Goal: Book appointment/travel/reservation

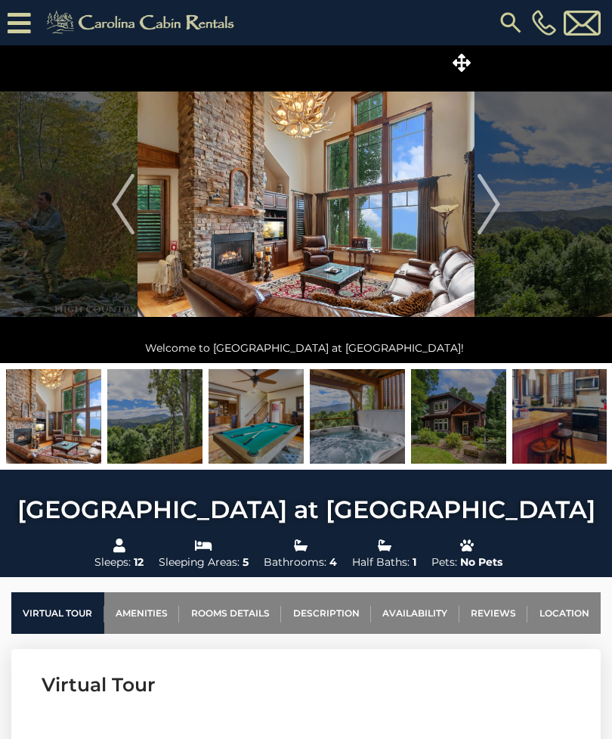
click at [464, 54] on icon at bounding box center [462, 63] width 18 height 18
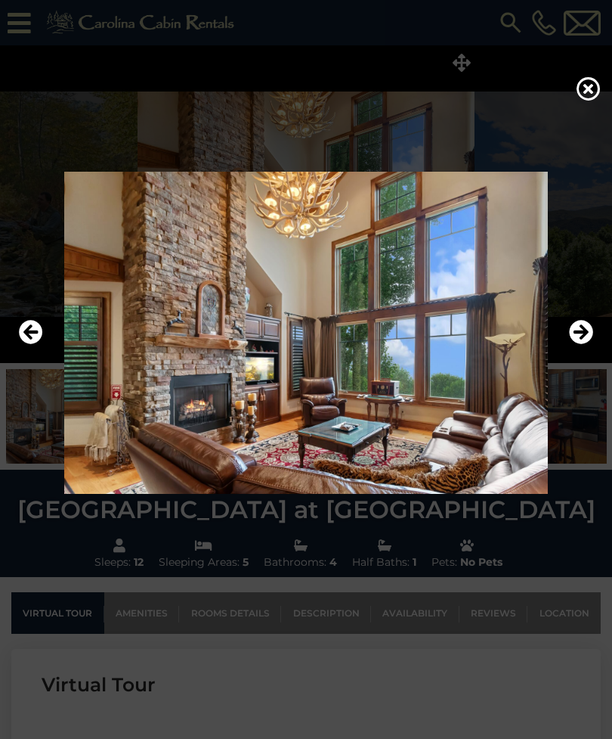
click at [572, 344] on icon "Next" at bounding box center [581, 332] width 24 height 24
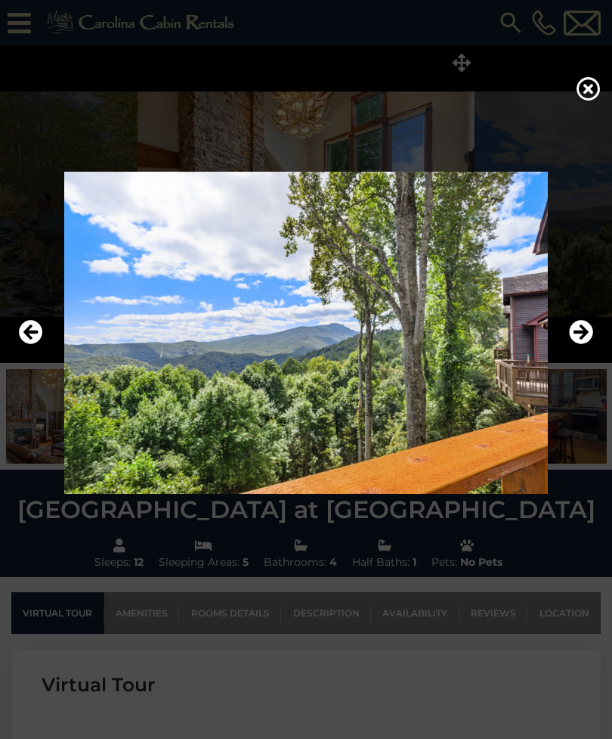
click at [572, 344] on icon "Next" at bounding box center [581, 332] width 24 height 24
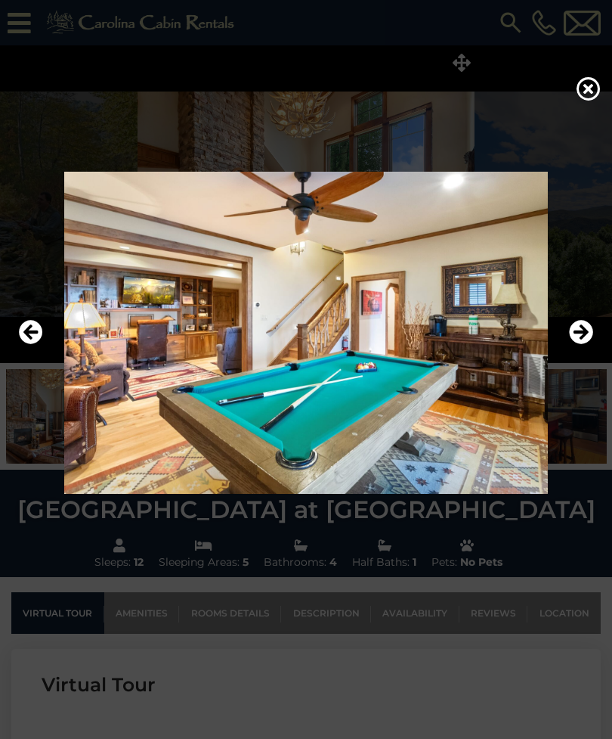
click at [578, 344] on icon "Next" at bounding box center [581, 332] width 24 height 24
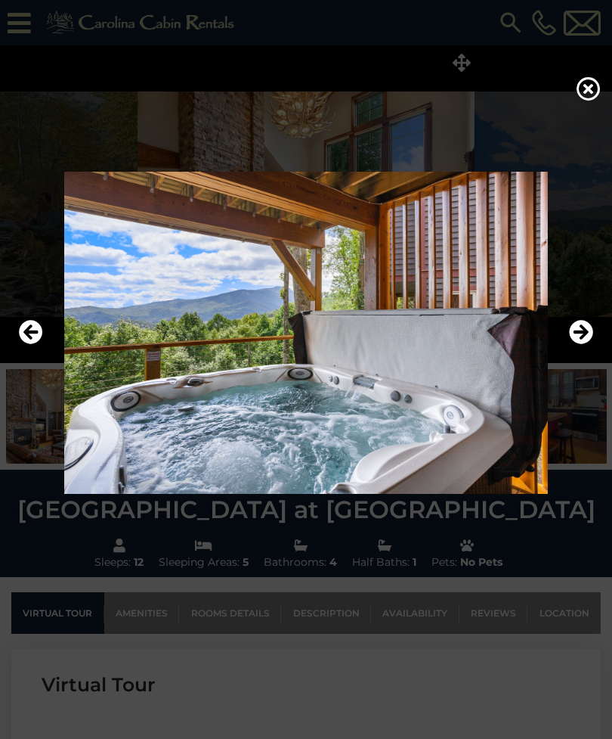
click at [577, 344] on icon "Next" at bounding box center [581, 332] width 24 height 24
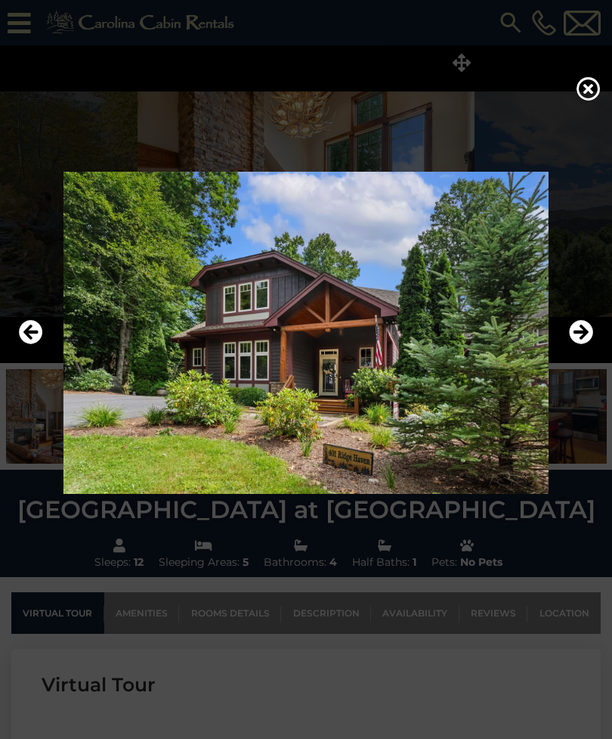
click at [579, 344] on icon "Next" at bounding box center [581, 332] width 24 height 24
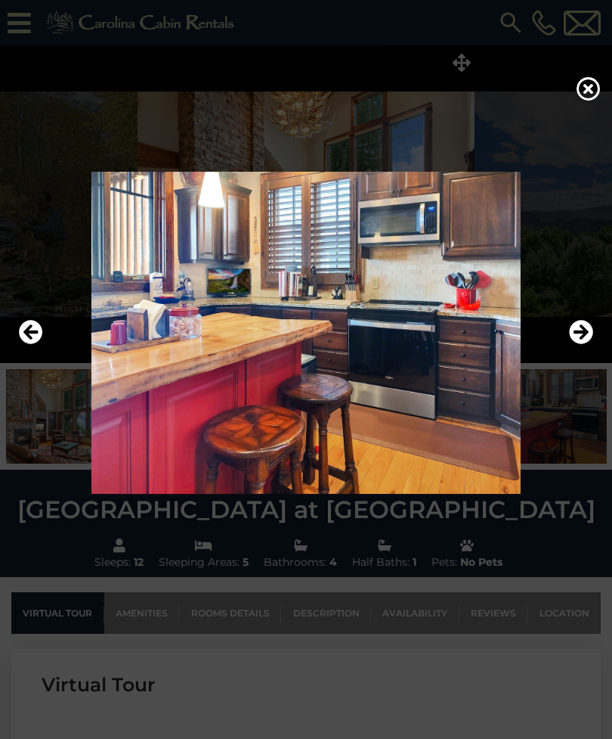
click at [590, 344] on icon "Next" at bounding box center [581, 332] width 24 height 24
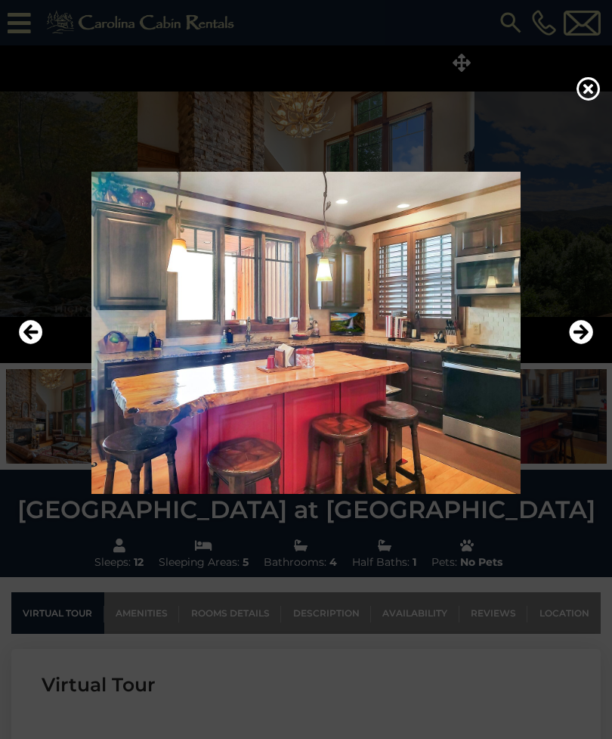
click at [578, 344] on icon "Next" at bounding box center [581, 332] width 24 height 24
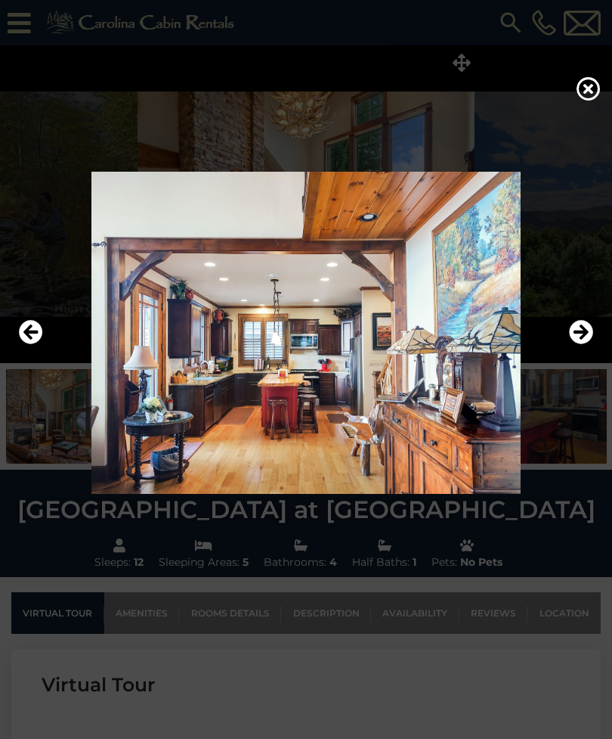
click at [587, 344] on icon "Next" at bounding box center [581, 332] width 24 height 24
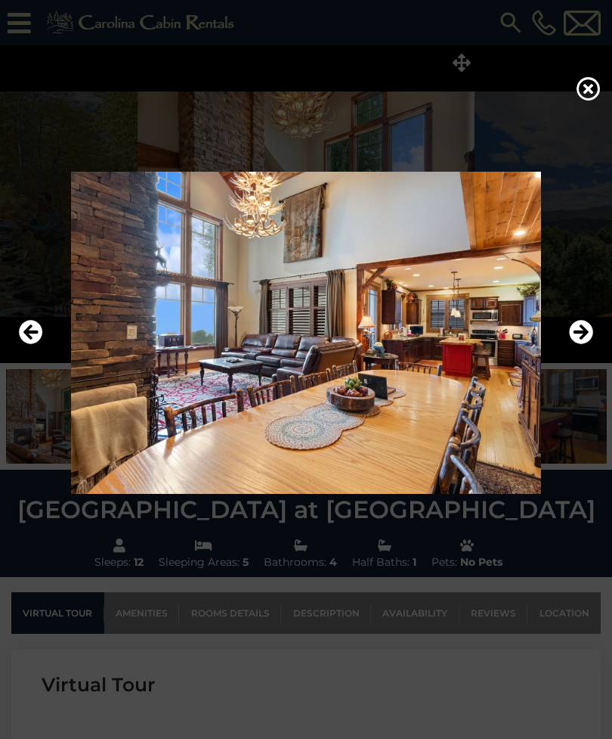
click at [585, 344] on icon "Next" at bounding box center [581, 332] width 24 height 24
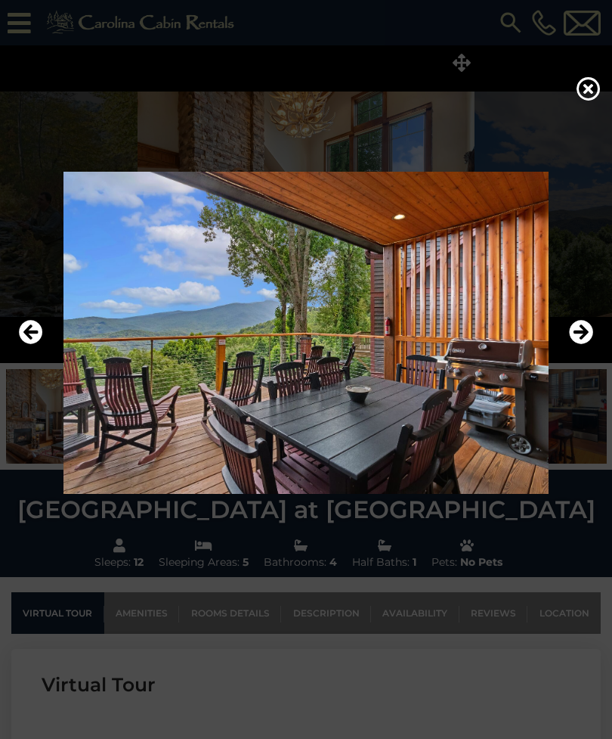
click at [33, 344] on icon "Previous" at bounding box center [31, 332] width 24 height 24
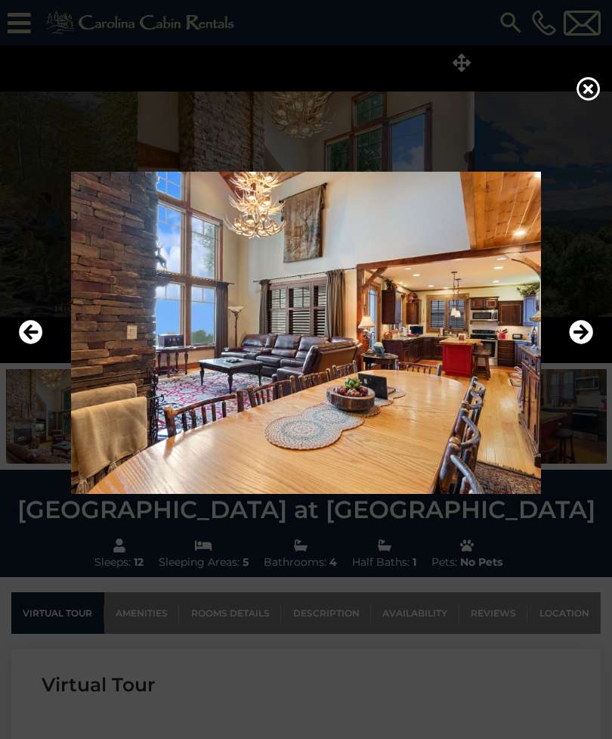
click at [585, 344] on icon "Next" at bounding box center [581, 332] width 24 height 24
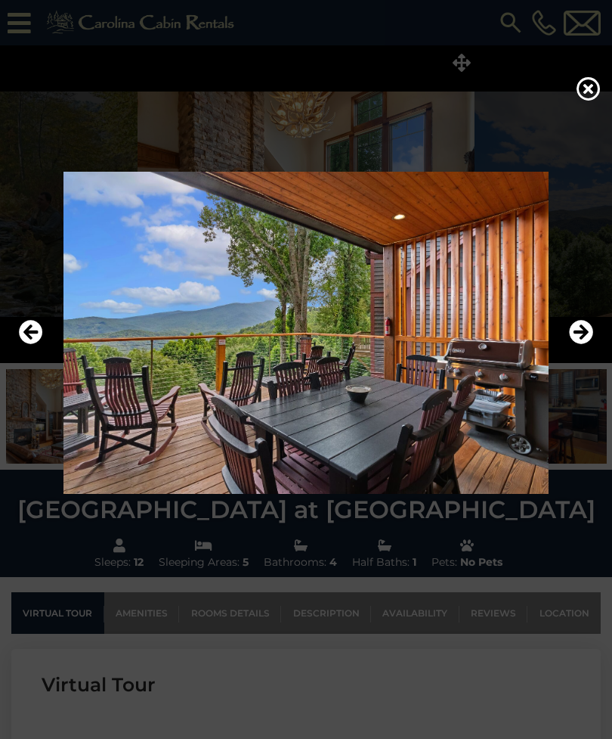
click at [584, 372] on img at bounding box center [306, 333] width 582 height 322
click at [573, 344] on icon "Next" at bounding box center [581, 332] width 24 height 24
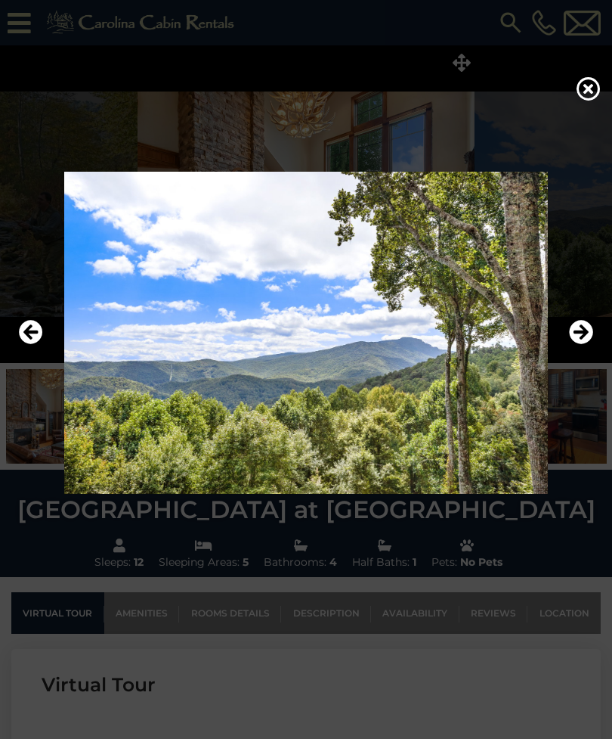
click at [578, 350] on button "Next" at bounding box center [581, 332] width 24 height 35
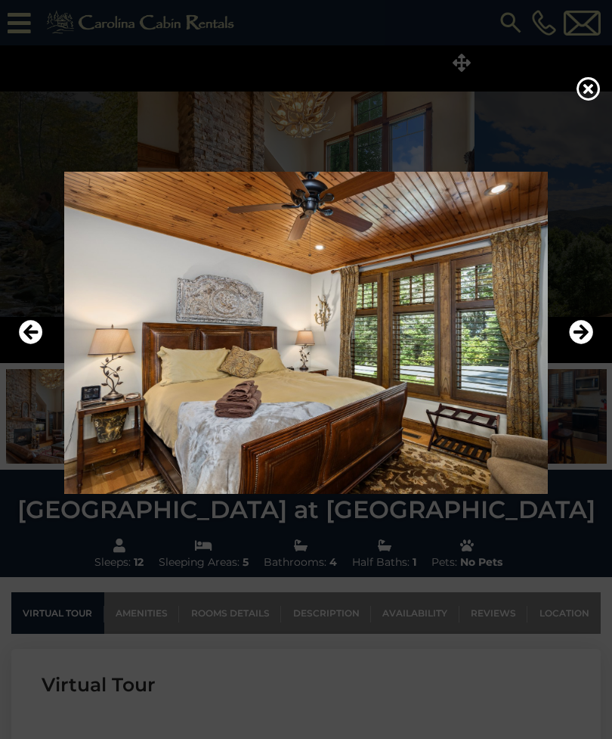
click at [578, 350] on button "Next" at bounding box center [581, 332] width 24 height 35
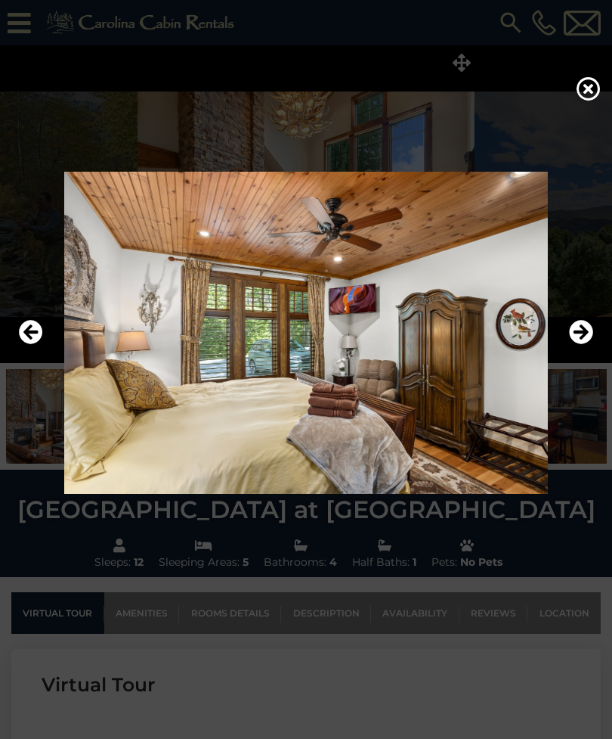
click at [578, 344] on icon "Next" at bounding box center [581, 332] width 24 height 24
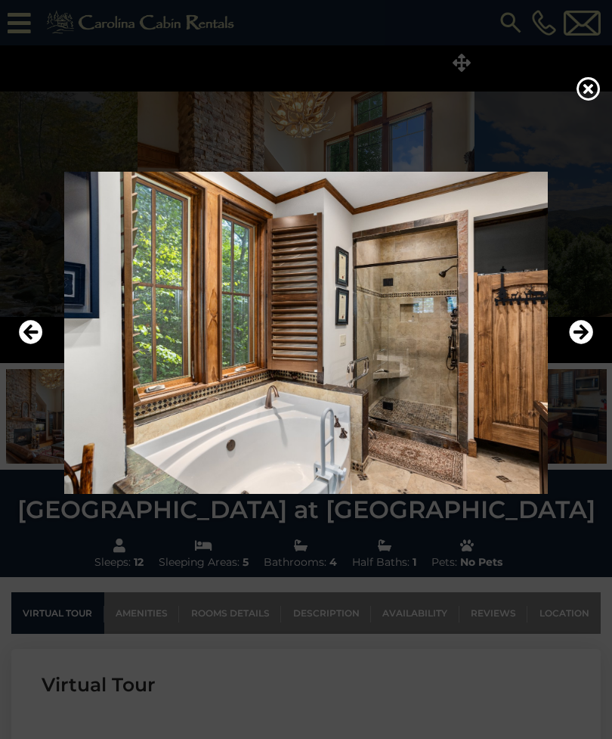
click at [593, 350] on button "Next" at bounding box center [581, 332] width 24 height 35
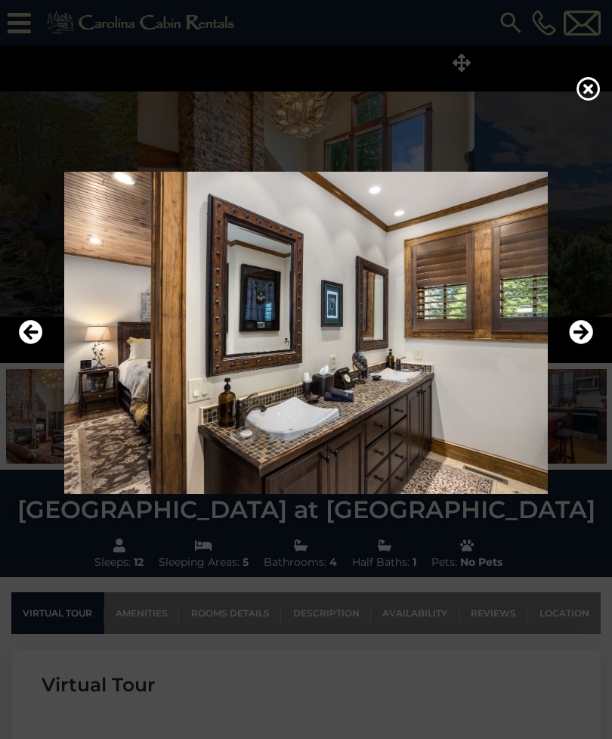
click at [585, 344] on icon "Next" at bounding box center [581, 332] width 24 height 24
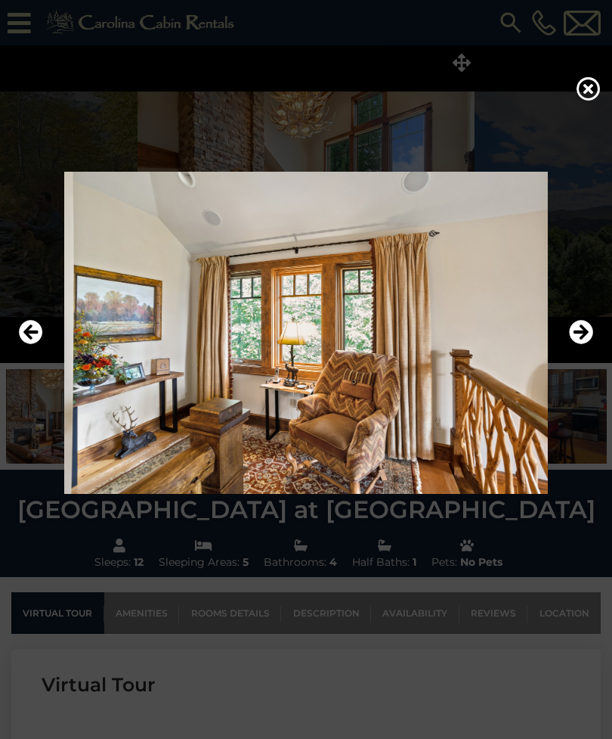
click at [584, 344] on icon "Next" at bounding box center [581, 332] width 24 height 24
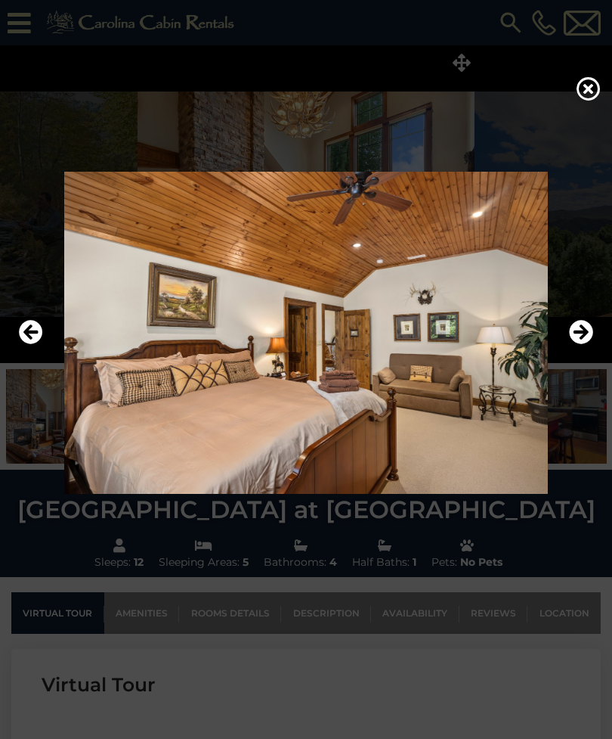
click at [587, 344] on icon "Next" at bounding box center [581, 332] width 24 height 24
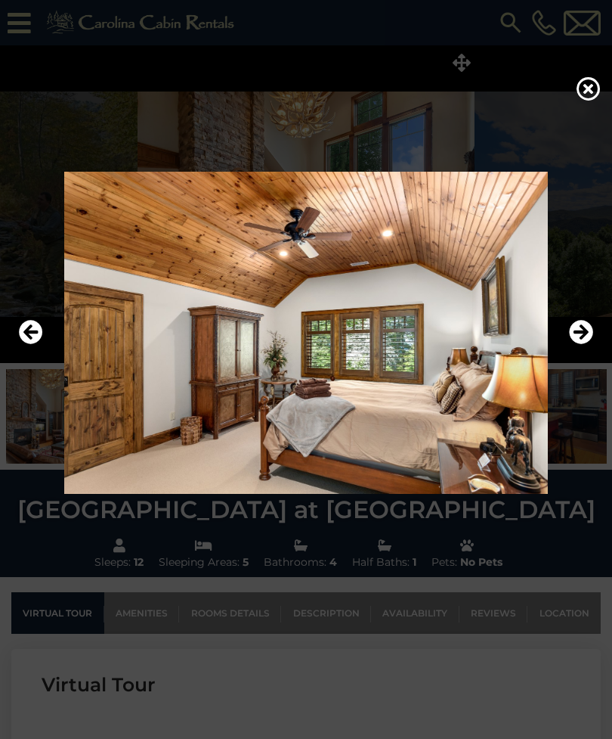
click at [586, 344] on icon "Next" at bounding box center [581, 332] width 24 height 24
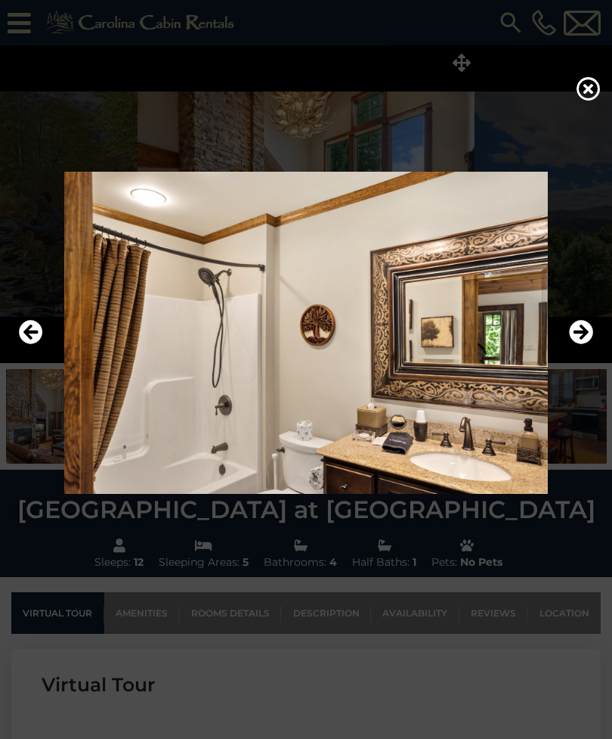
click at [587, 344] on icon "Next" at bounding box center [581, 332] width 24 height 24
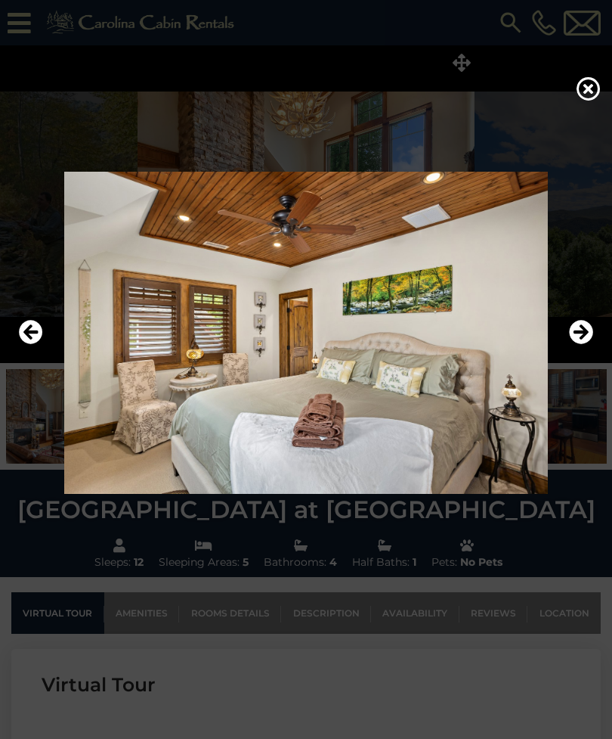
click at [583, 344] on icon "Next" at bounding box center [581, 332] width 24 height 24
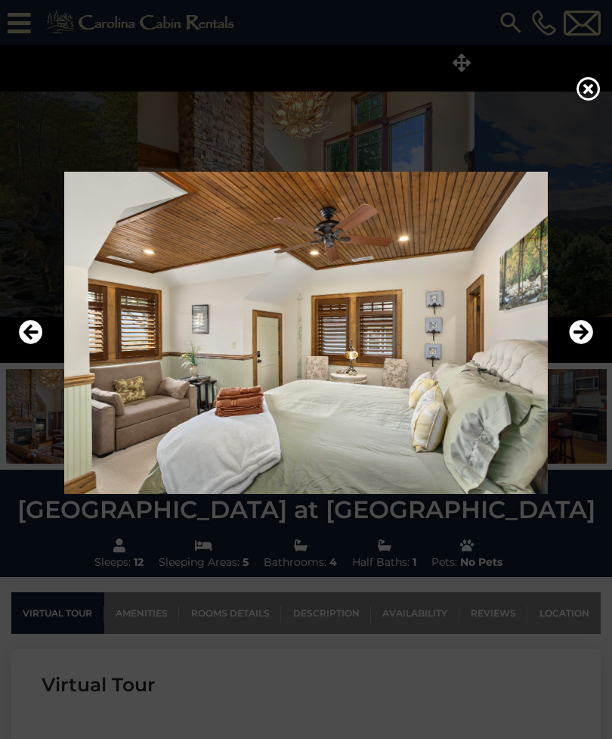
click at [586, 344] on icon "Next" at bounding box center [581, 332] width 24 height 24
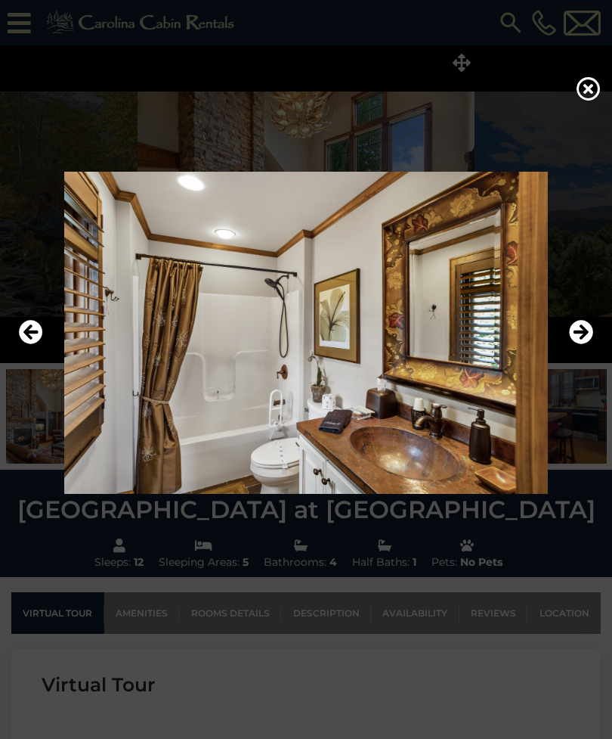
click at [579, 344] on icon "Next" at bounding box center [581, 332] width 24 height 24
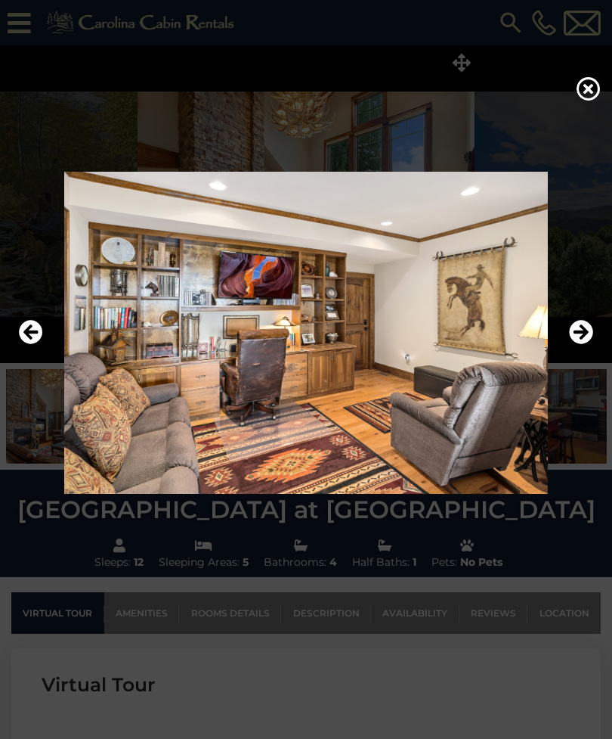
click at [583, 344] on icon "Next" at bounding box center [581, 332] width 24 height 24
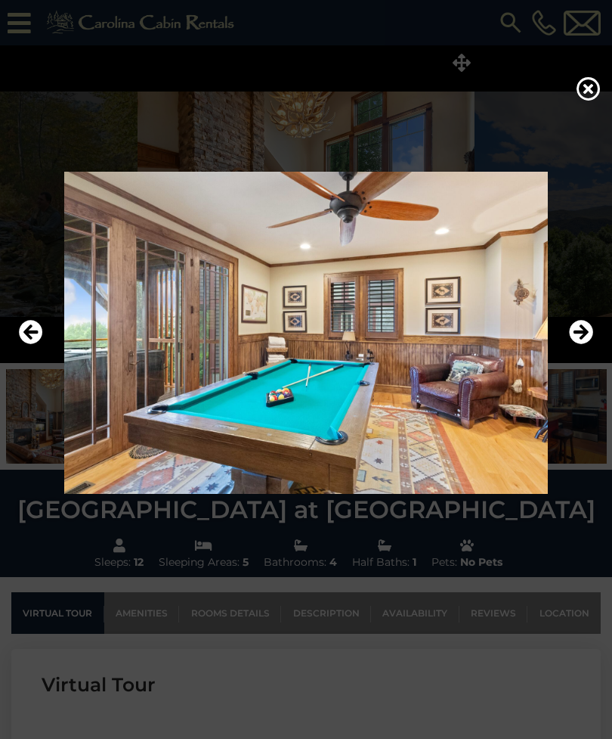
click at [587, 344] on icon "Next" at bounding box center [581, 332] width 24 height 24
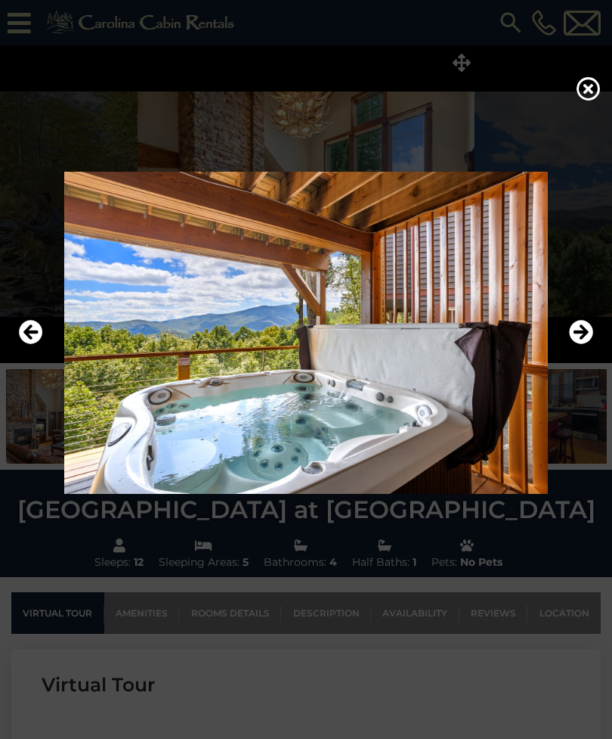
click at [588, 344] on icon "Next" at bounding box center [581, 332] width 24 height 24
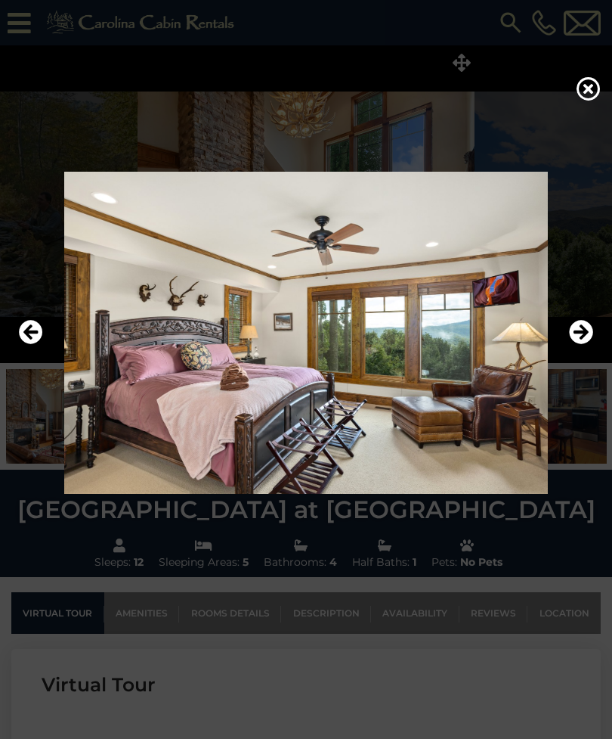
click at [583, 343] on icon "Next" at bounding box center [581, 332] width 24 height 24
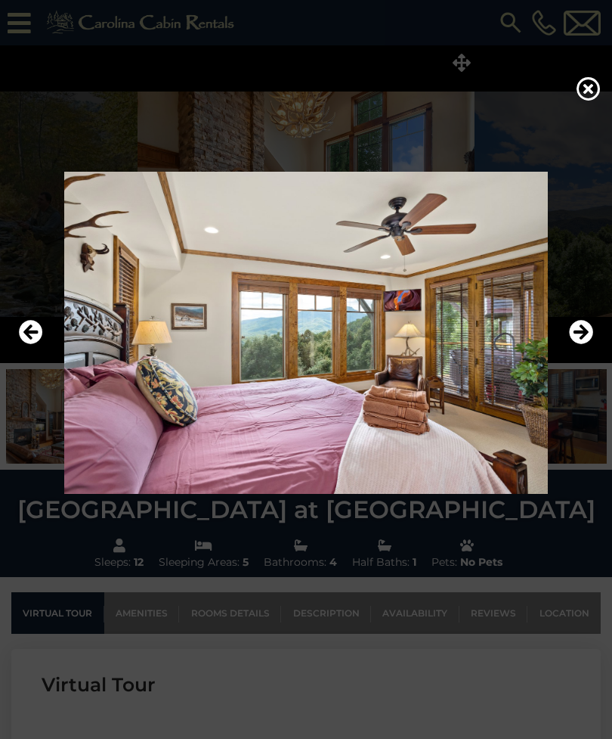
click at [586, 344] on icon "Next" at bounding box center [581, 332] width 24 height 24
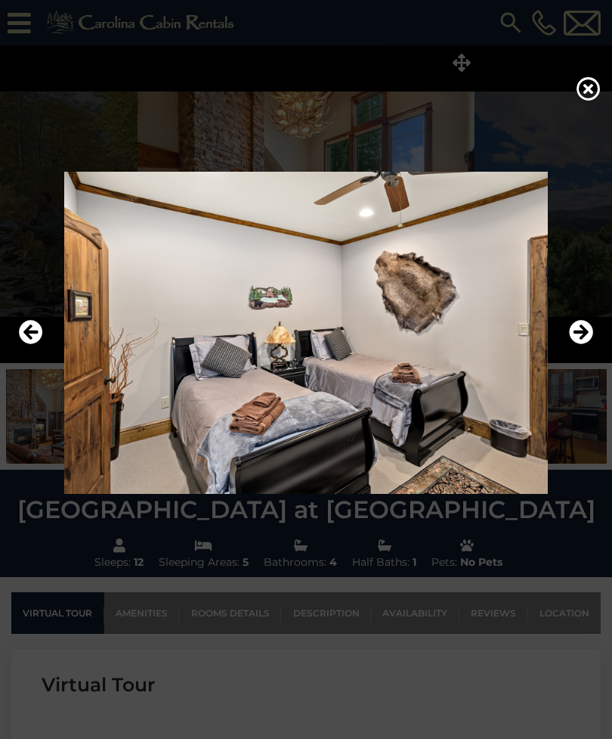
click at [576, 344] on icon "Next" at bounding box center [581, 332] width 24 height 24
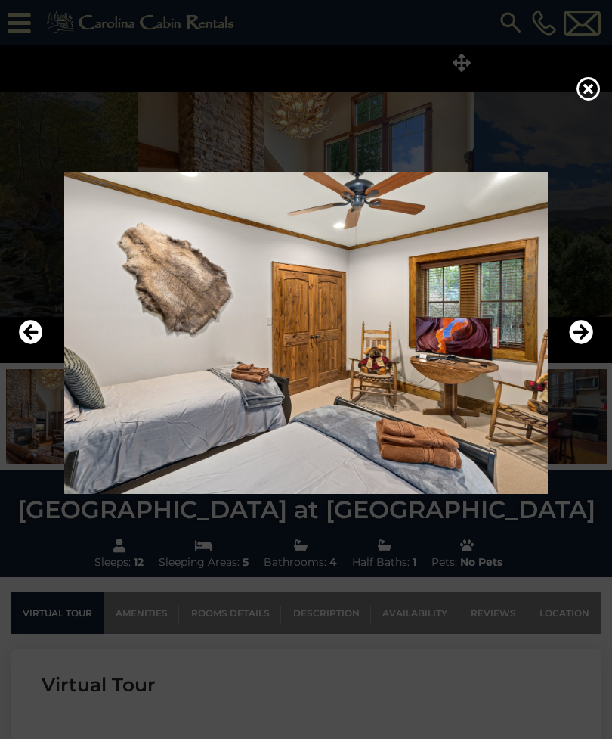
click at [576, 344] on icon "Next" at bounding box center [581, 332] width 24 height 24
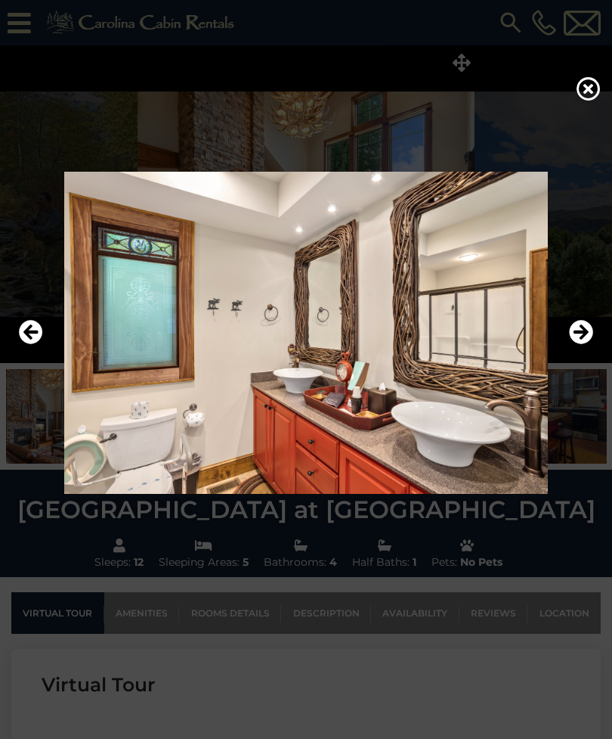
click at [581, 344] on icon "Next" at bounding box center [581, 332] width 24 height 24
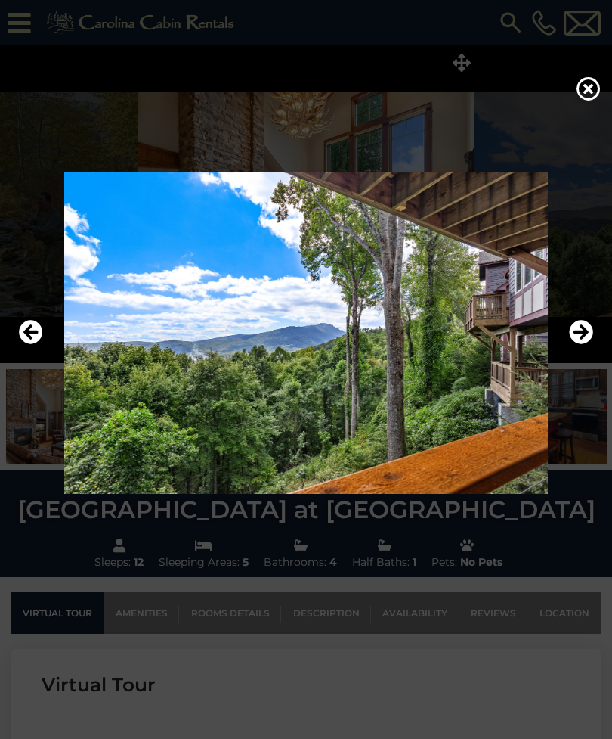
click at [577, 344] on icon "Next" at bounding box center [581, 332] width 24 height 24
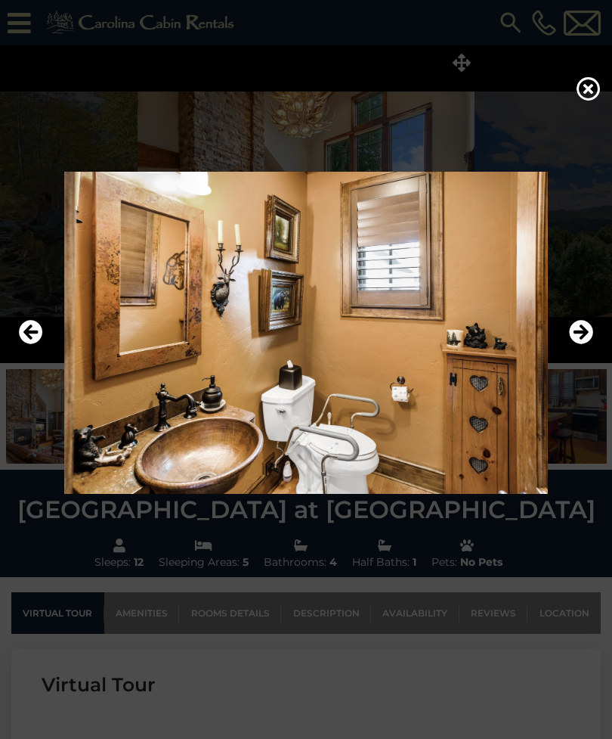
click at [578, 376] on img at bounding box center [306, 333] width 582 height 322
click at [582, 344] on icon "Next" at bounding box center [581, 332] width 24 height 24
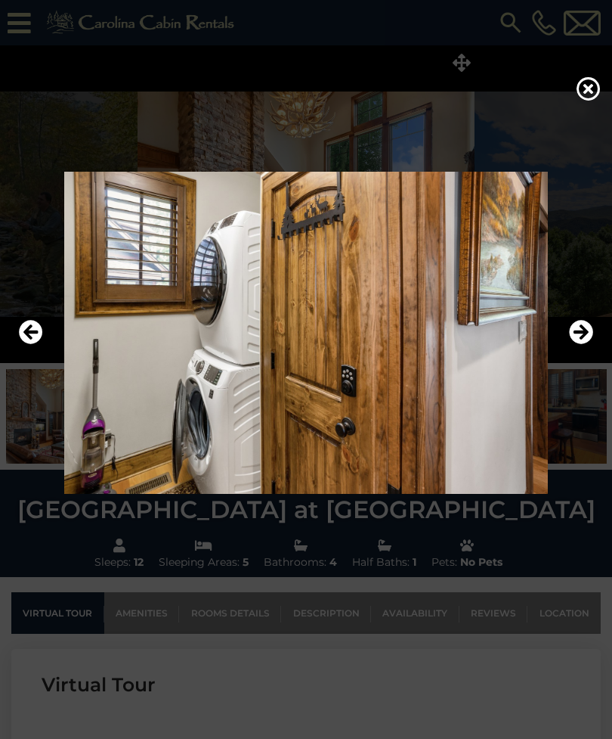
click at [579, 344] on icon "Next" at bounding box center [581, 332] width 24 height 24
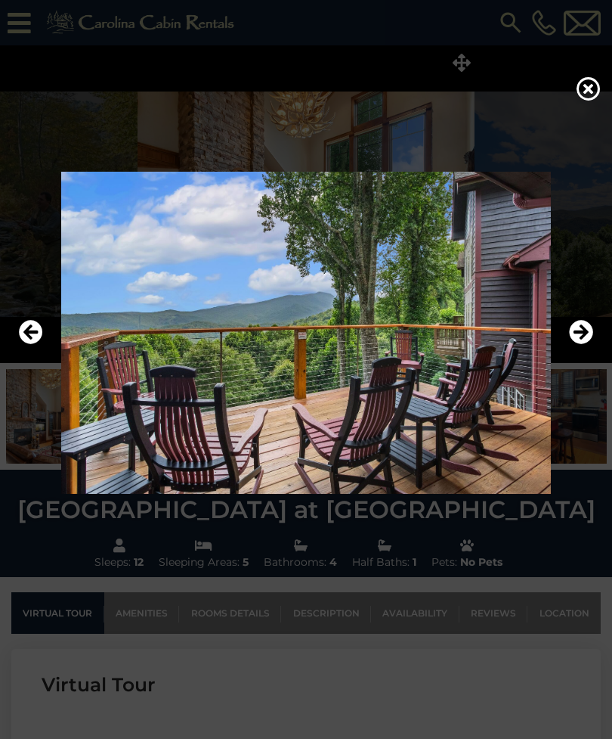
click at [579, 344] on icon "Next" at bounding box center [581, 332] width 24 height 24
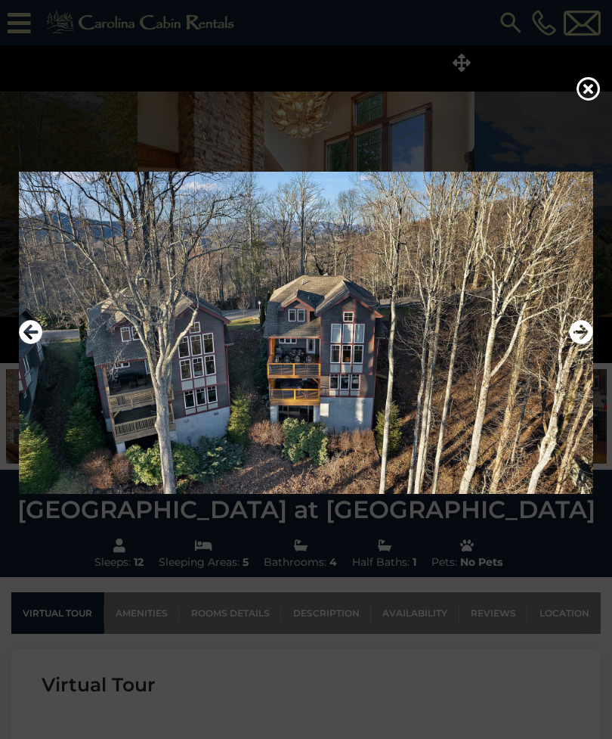
click at [576, 344] on icon "Next" at bounding box center [581, 332] width 24 height 24
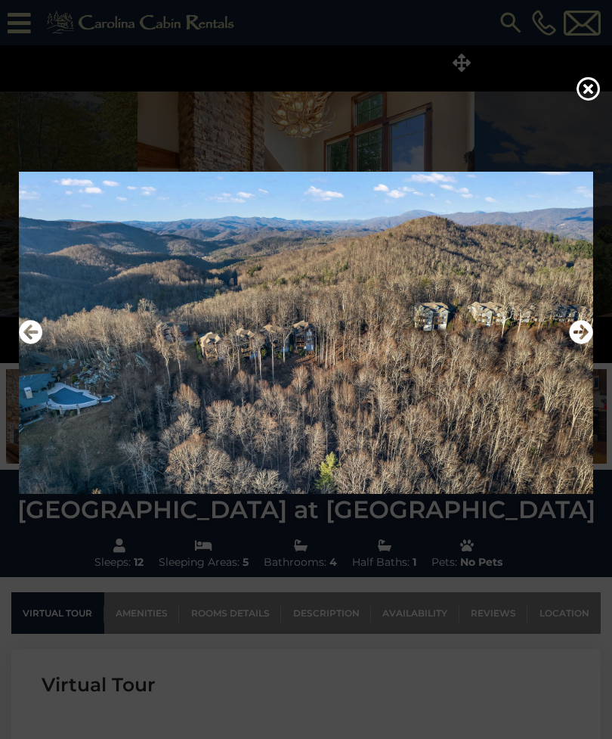
click at [575, 344] on icon "Next" at bounding box center [581, 332] width 24 height 24
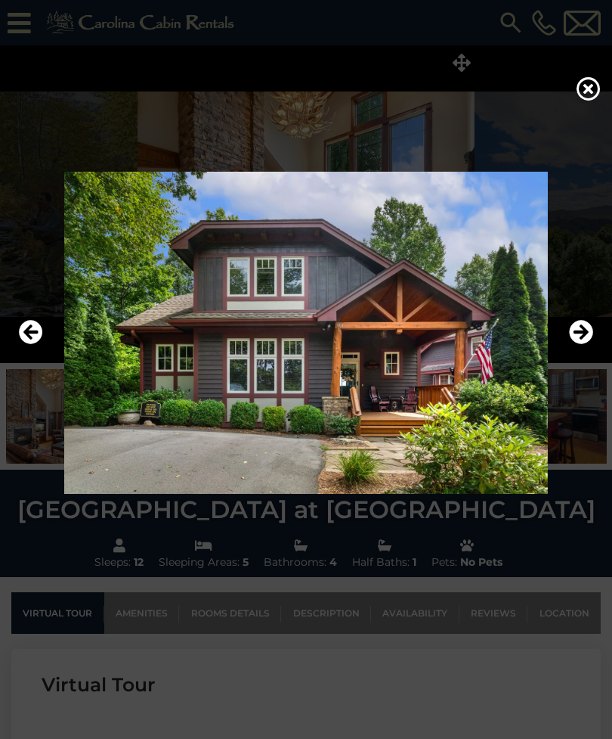
click at [581, 344] on icon "Next" at bounding box center [581, 332] width 24 height 24
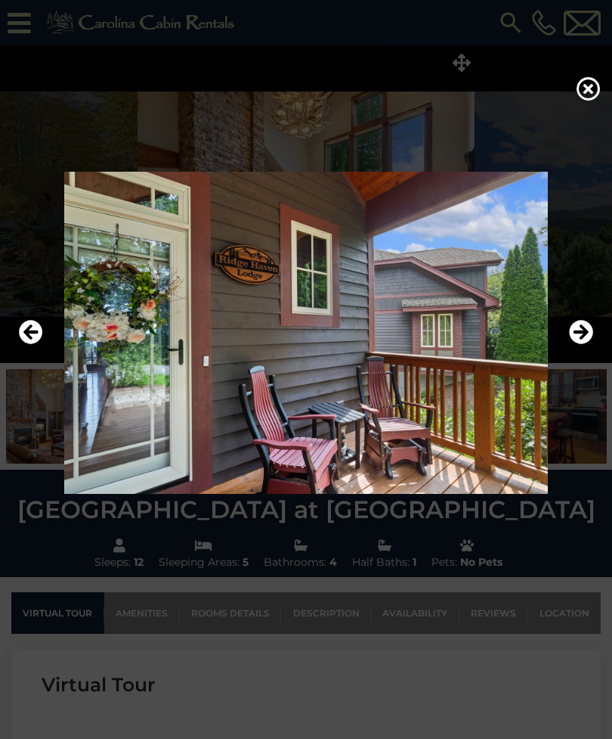
click at [578, 344] on icon "Next" at bounding box center [581, 332] width 24 height 24
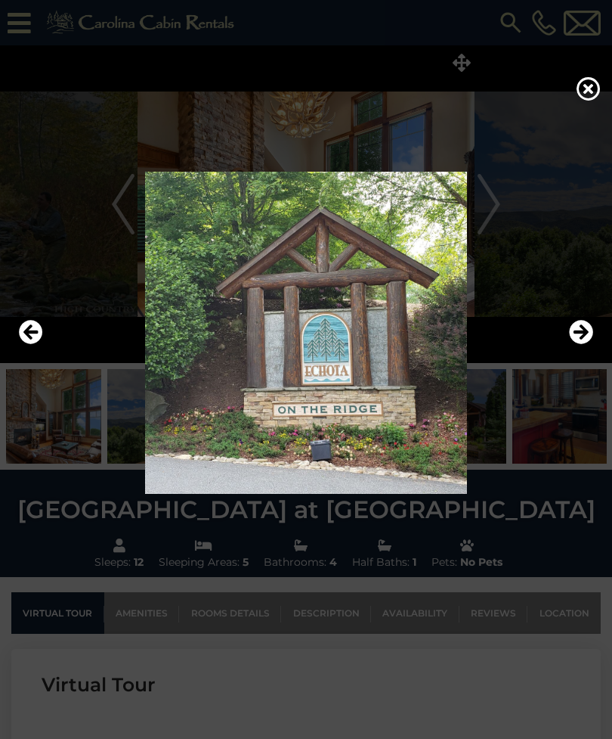
click at [581, 344] on icon "Next" at bounding box center [581, 332] width 24 height 24
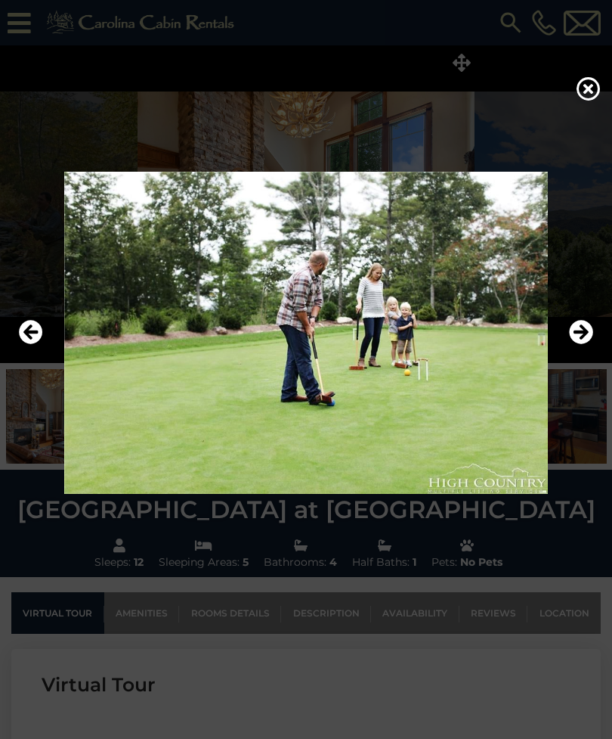
click at [587, 378] on img at bounding box center [306, 333] width 582 height 322
click at [588, 344] on icon "Next" at bounding box center [581, 332] width 24 height 24
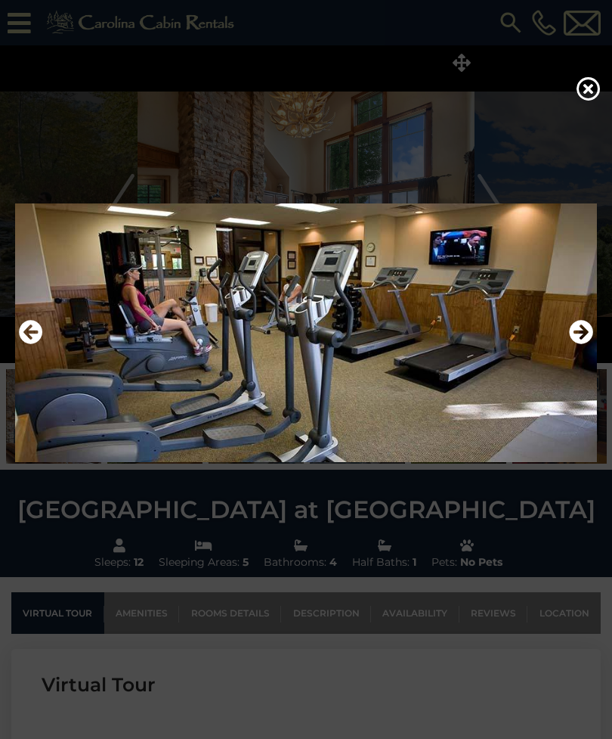
click at [586, 344] on icon "Next" at bounding box center [581, 332] width 24 height 24
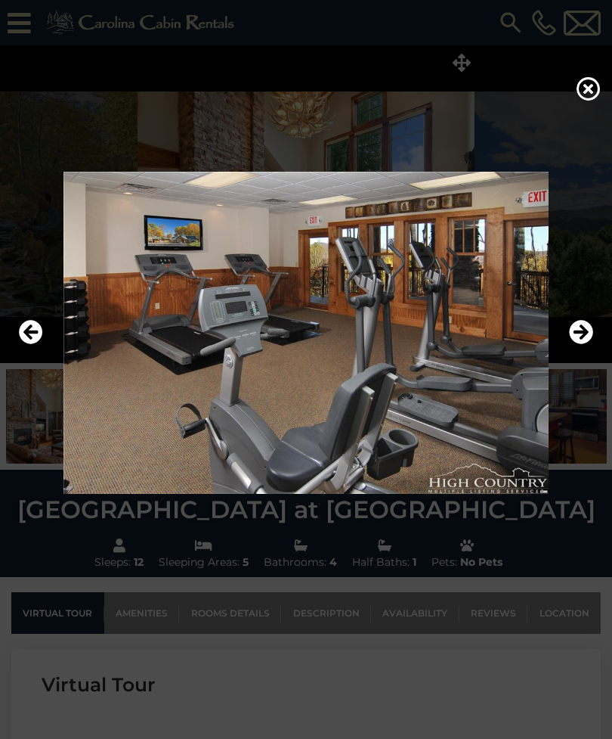
click at [587, 344] on icon "Next" at bounding box center [581, 332] width 24 height 24
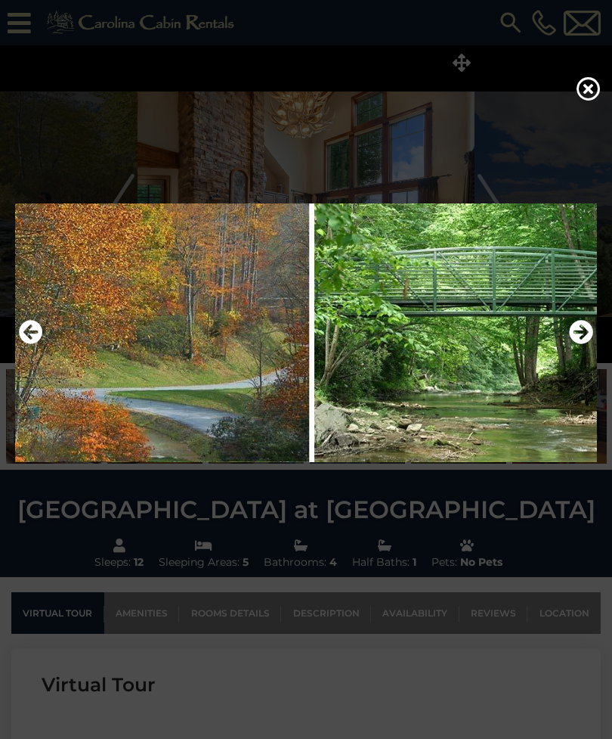
click at [596, 339] on img at bounding box center [306, 333] width 582 height 322
click at [578, 344] on icon "Next" at bounding box center [581, 332] width 24 height 24
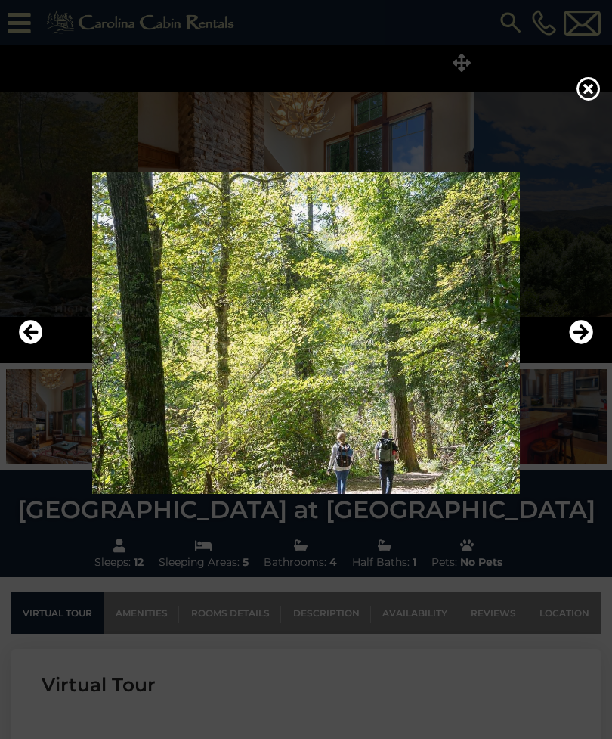
click at [581, 344] on icon "Next" at bounding box center [581, 332] width 24 height 24
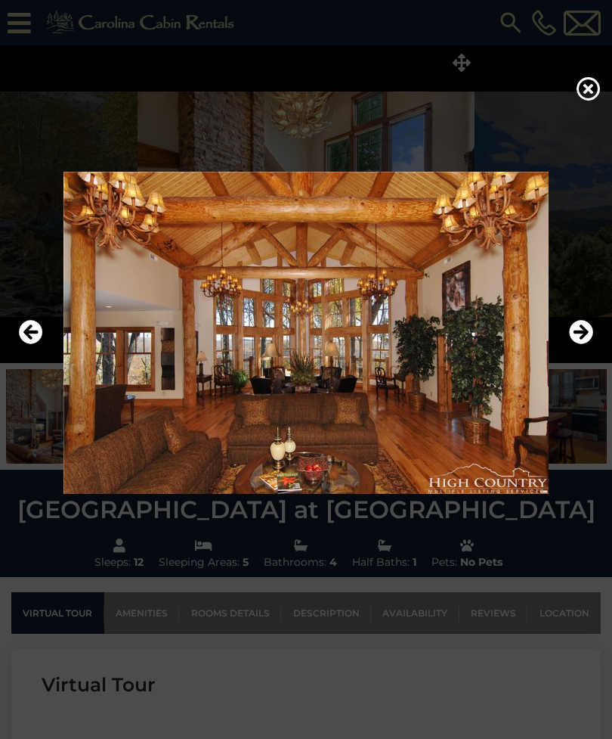
click at [579, 350] on button "Next" at bounding box center [581, 332] width 24 height 35
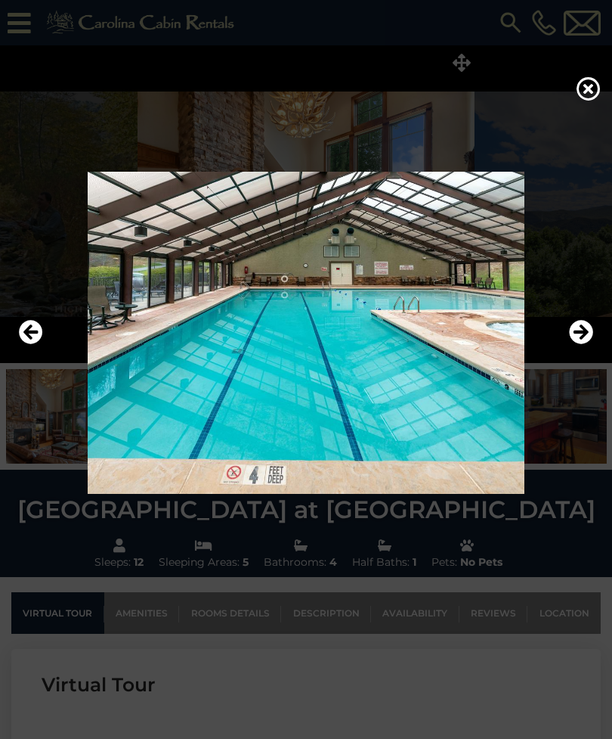
click at [578, 350] on button "Next" at bounding box center [581, 332] width 24 height 35
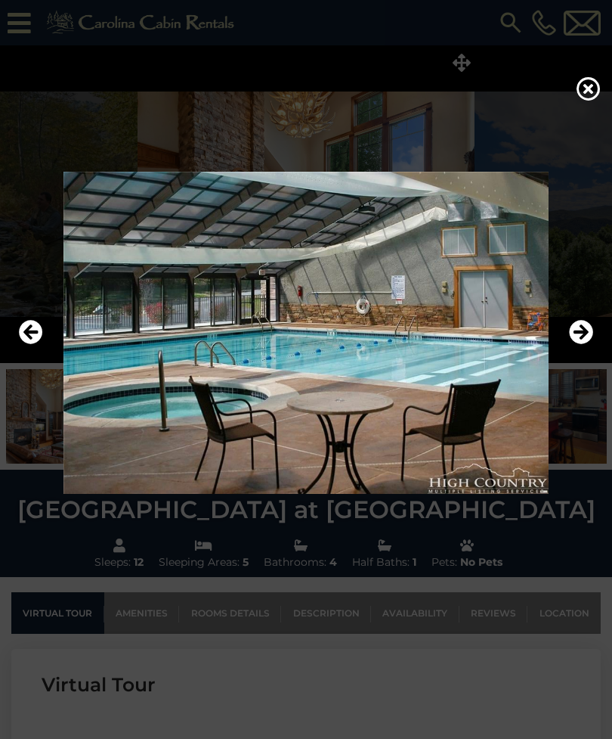
click at [581, 344] on icon "Next" at bounding box center [581, 332] width 24 height 24
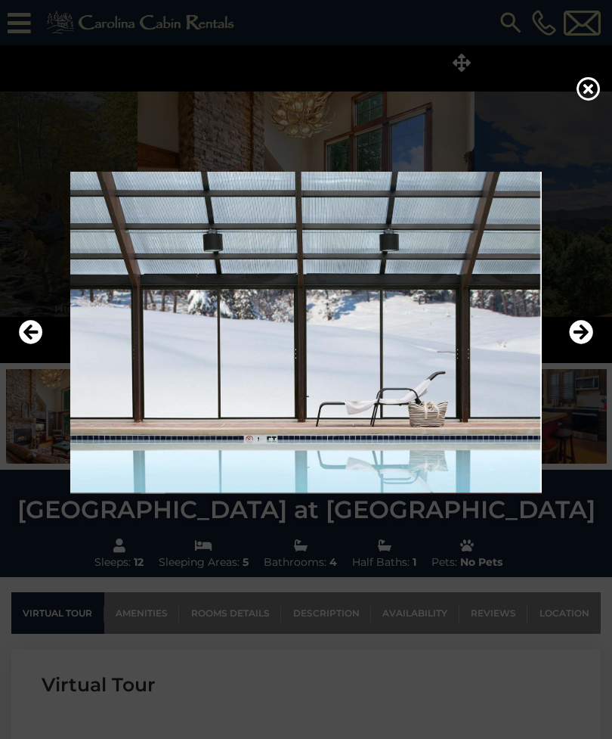
click at [587, 344] on icon "Next" at bounding box center [581, 332] width 24 height 24
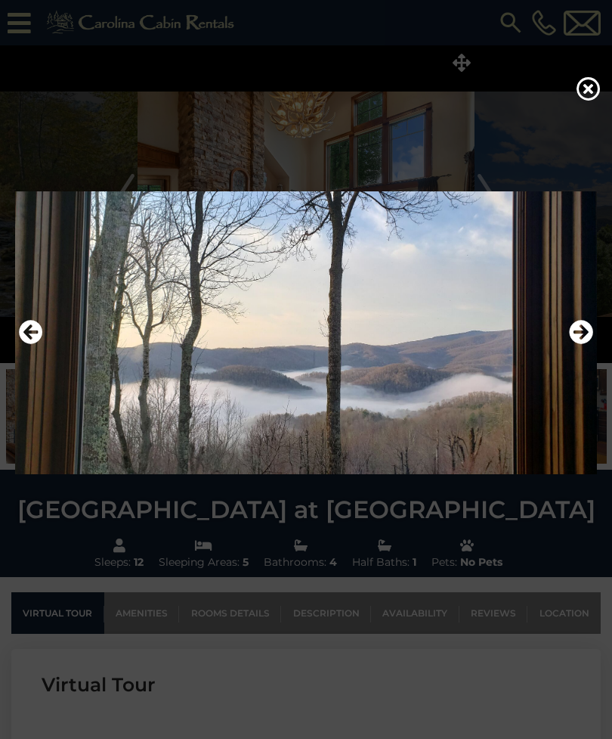
click at [590, 344] on icon "Next" at bounding box center [581, 332] width 24 height 24
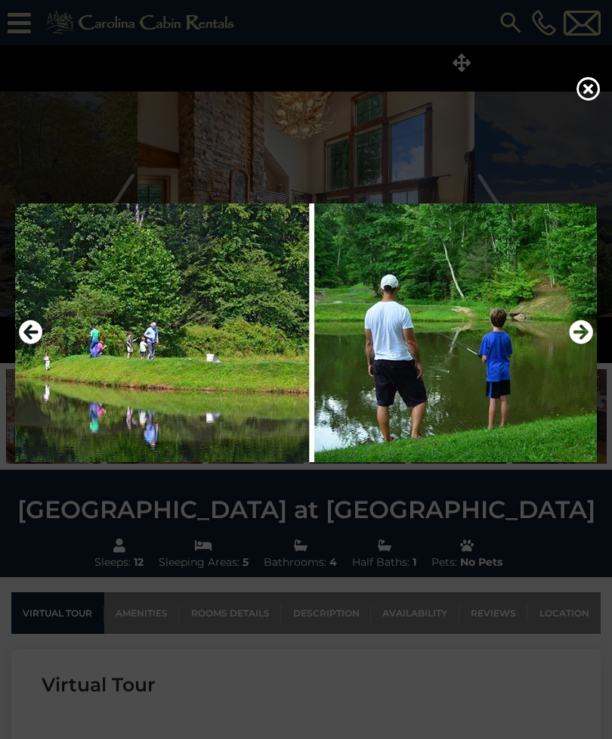
click at [581, 344] on icon "Next" at bounding box center [581, 332] width 24 height 24
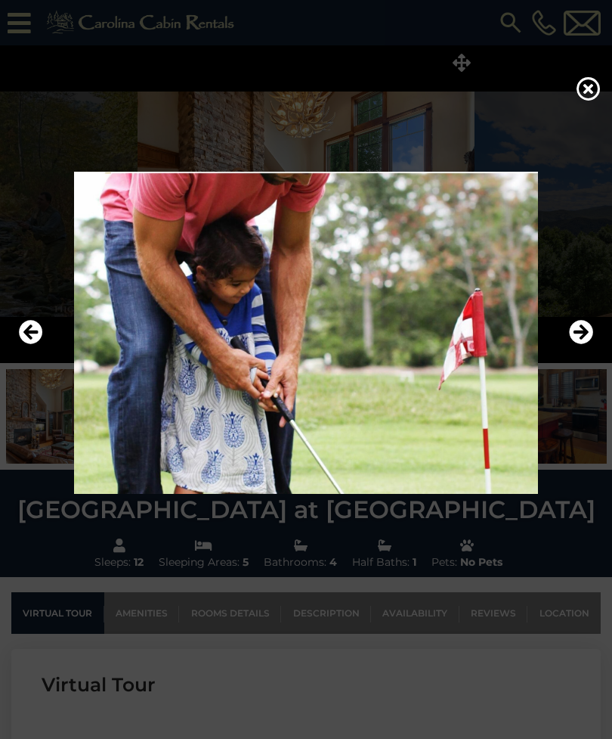
click at [582, 344] on icon "Next" at bounding box center [581, 332] width 24 height 24
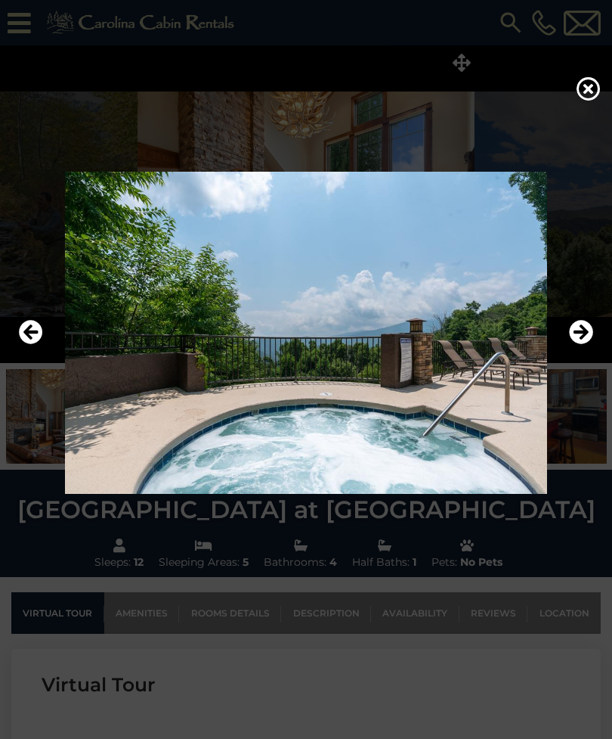
click at [588, 344] on icon "Next" at bounding box center [581, 332] width 24 height 24
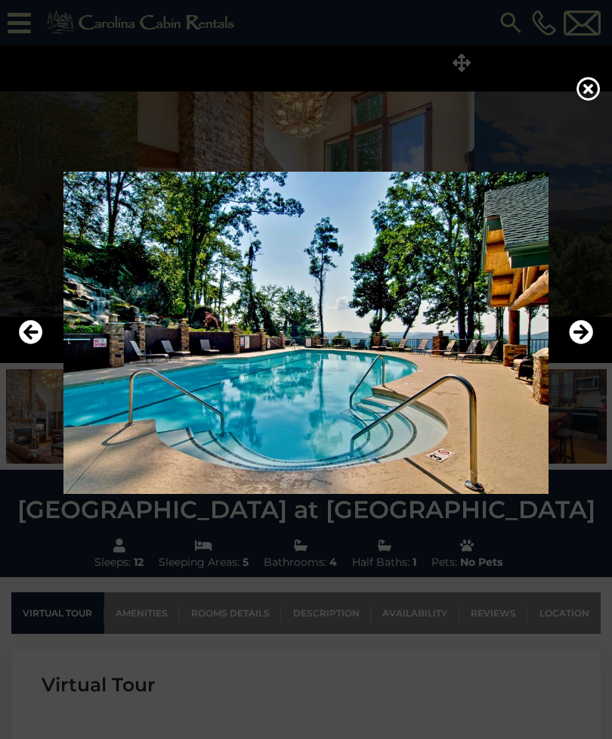
click at [583, 344] on icon "Next" at bounding box center [581, 332] width 24 height 24
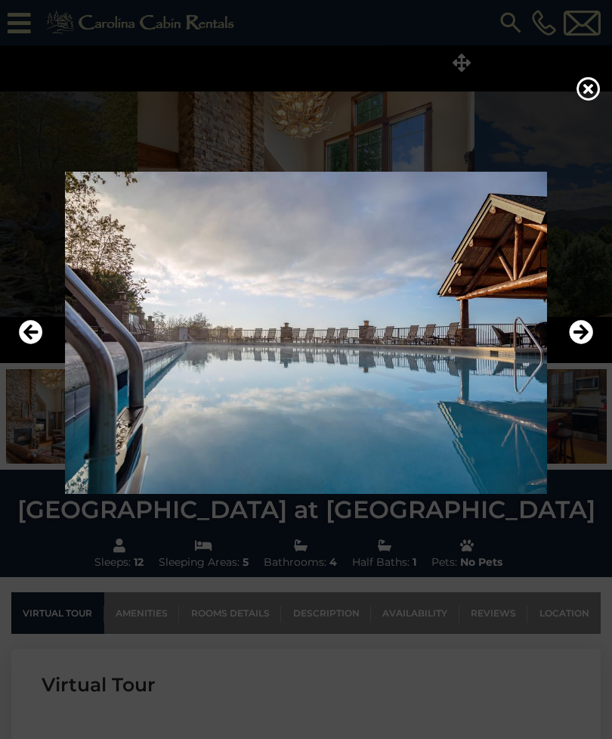
click at [585, 344] on icon "Next" at bounding box center [581, 332] width 24 height 24
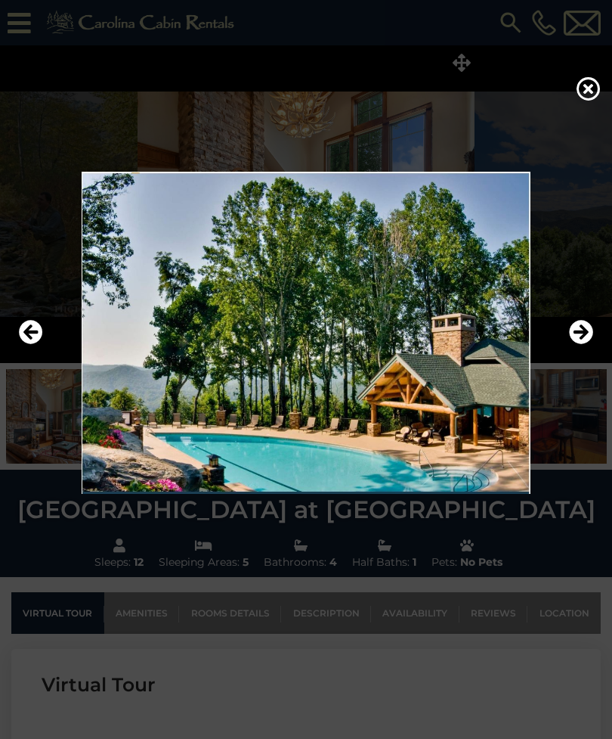
click at [589, 344] on icon "Next" at bounding box center [581, 332] width 24 height 24
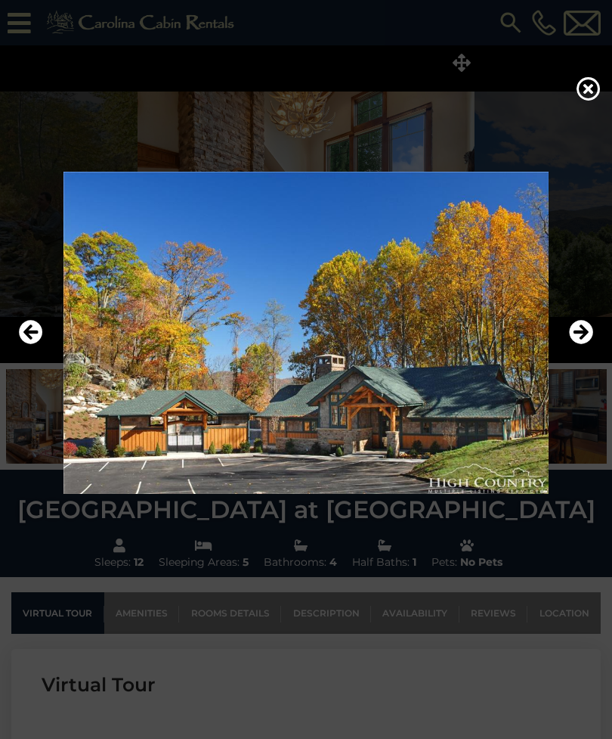
click at [578, 350] on button "Next" at bounding box center [581, 332] width 24 height 35
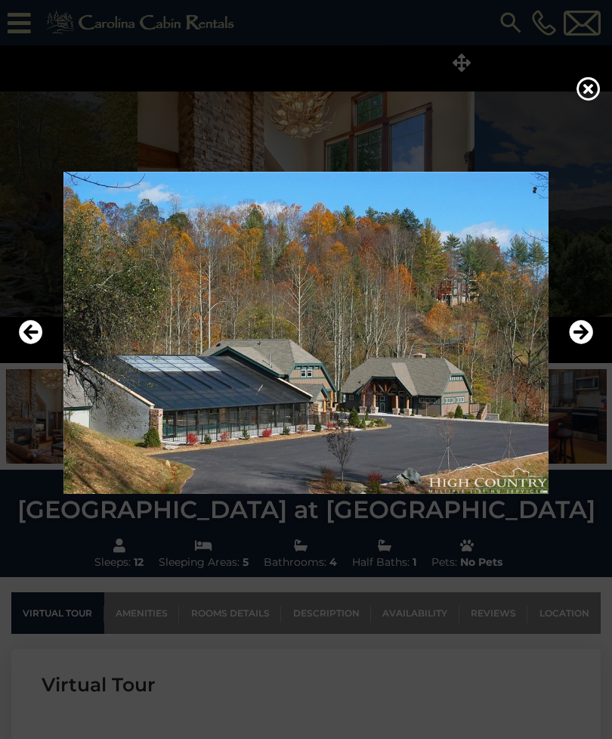
click at [581, 344] on icon "Next" at bounding box center [581, 332] width 24 height 24
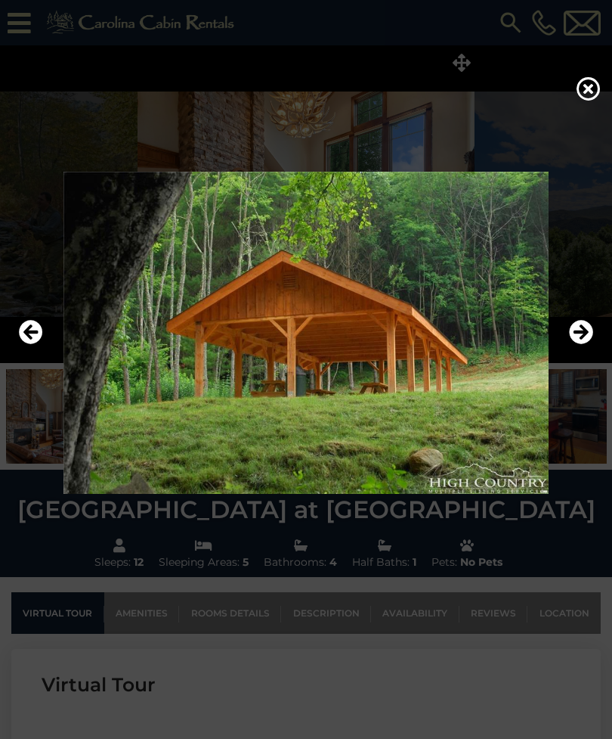
click at [581, 344] on icon "Next" at bounding box center [581, 332] width 24 height 24
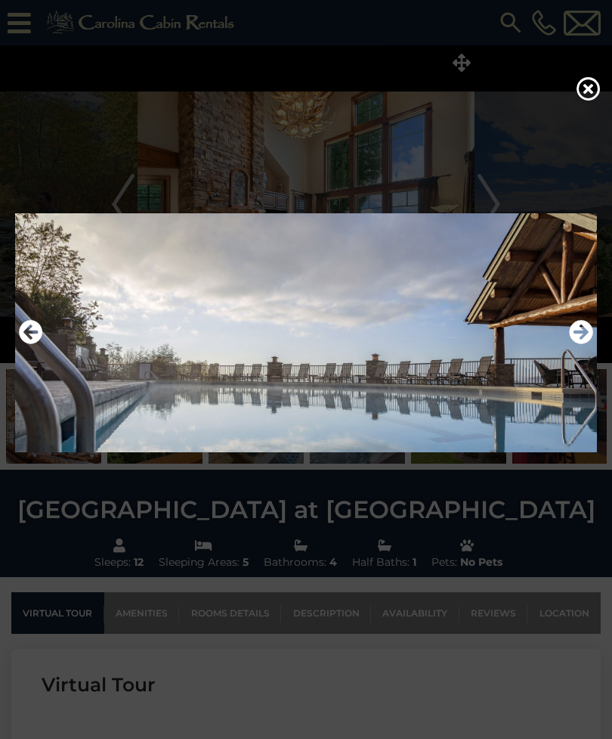
click at [586, 344] on icon "Next" at bounding box center [581, 332] width 24 height 24
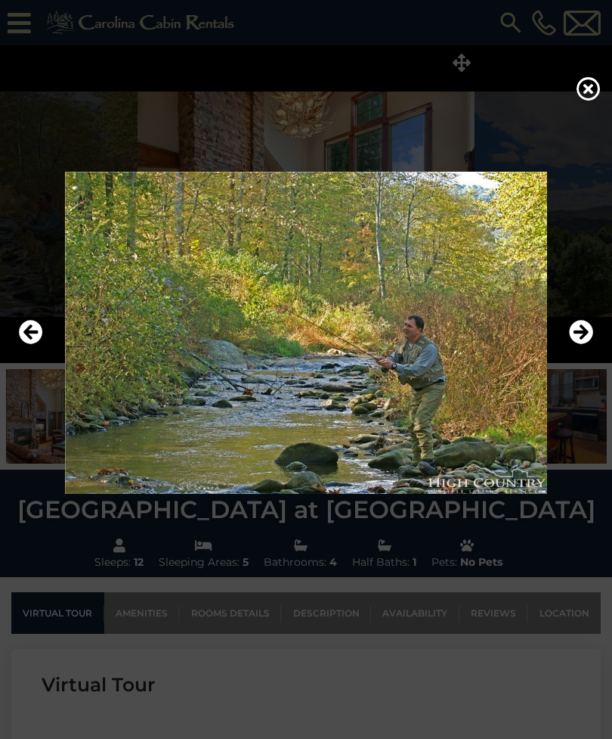
click at [584, 344] on icon "Next" at bounding box center [581, 332] width 24 height 24
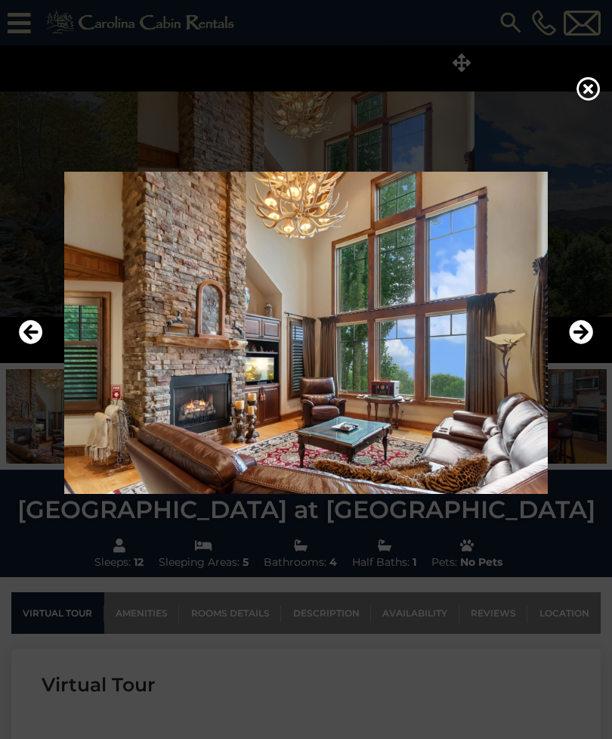
click at [583, 344] on icon "Next" at bounding box center [581, 332] width 24 height 24
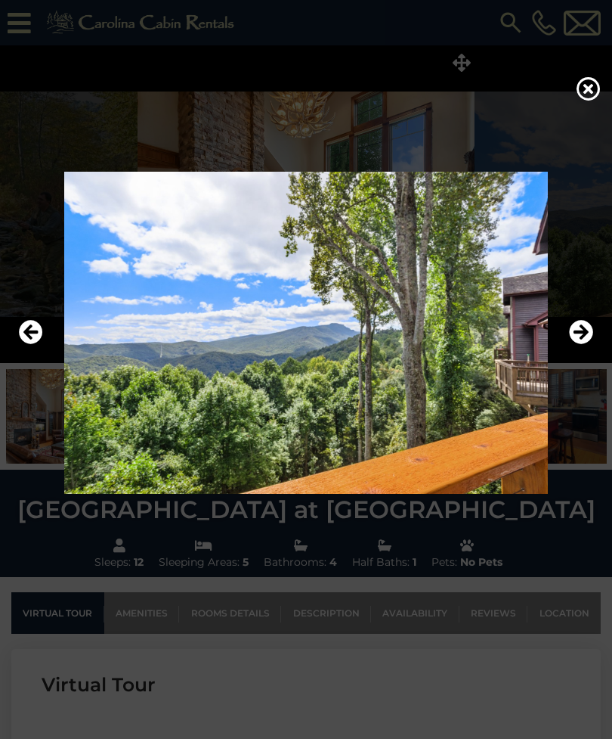
click at [590, 98] on icon at bounding box center [589, 88] width 24 height 24
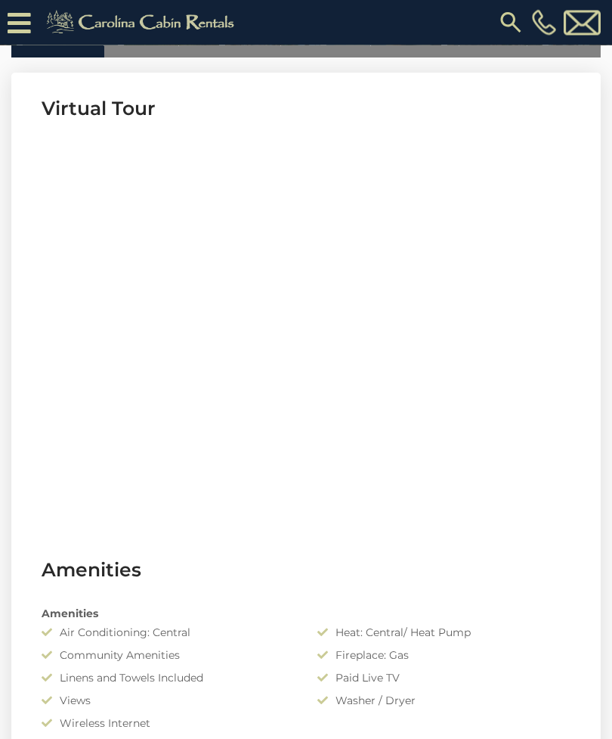
scroll to position [654, 0]
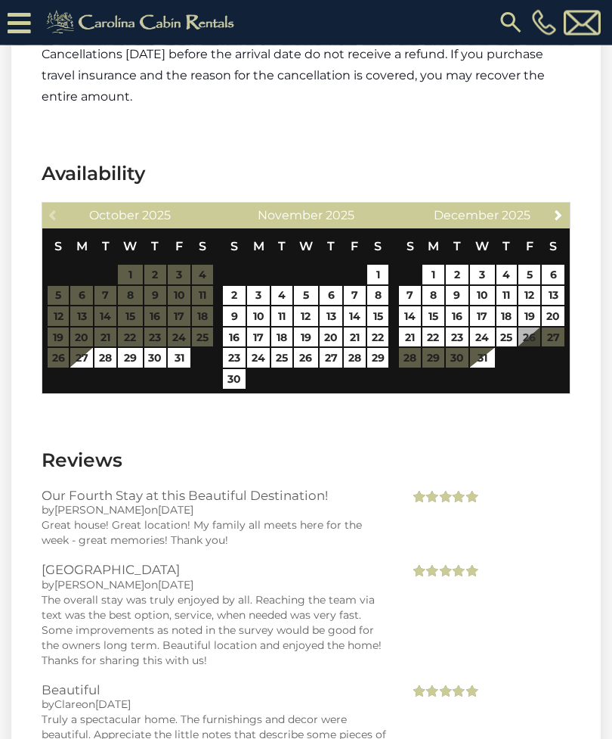
scroll to position [3599, 0]
click at [260, 306] on link "10" at bounding box center [258, 316] width 23 height 20
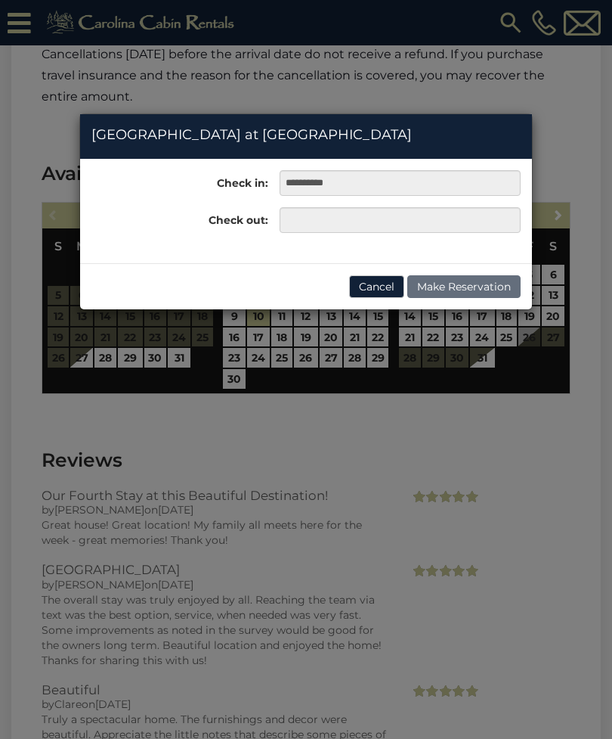
click at [369, 290] on button "Cancel" at bounding box center [376, 286] width 55 height 23
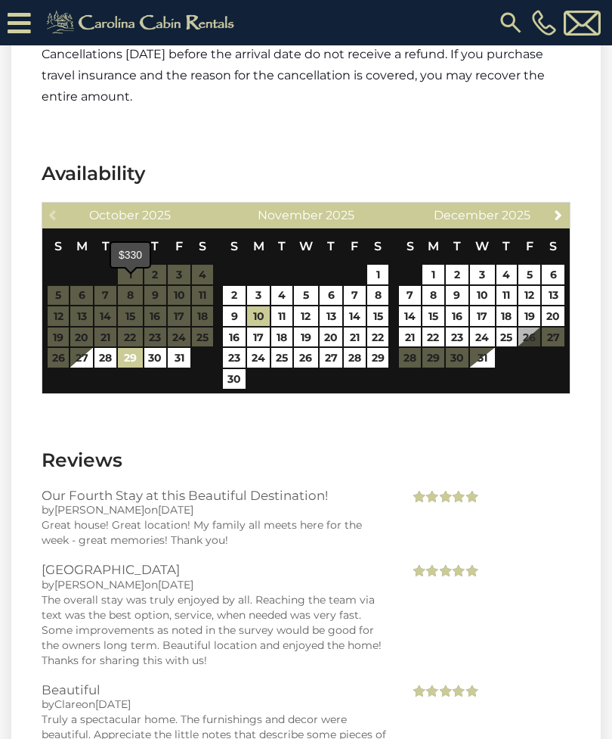
click at [130, 348] on link "29" at bounding box center [130, 358] width 24 height 20
type input "**********"
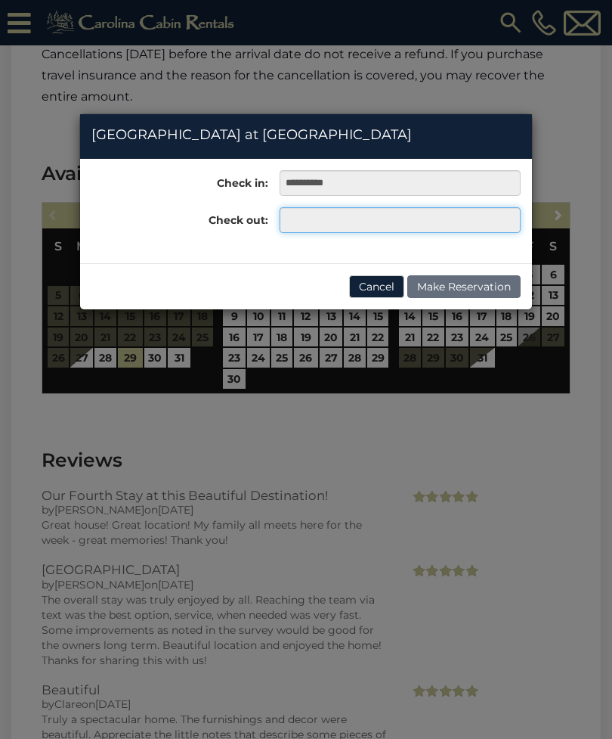
click at [320, 223] on input "text" at bounding box center [400, 220] width 241 height 26
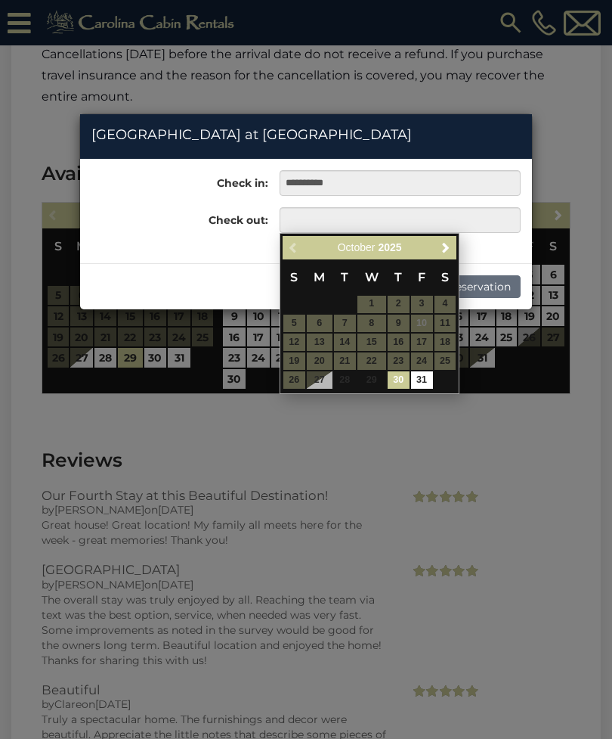
click at [446, 243] on span "Next" at bounding box center [446, 247] width 12 height 12
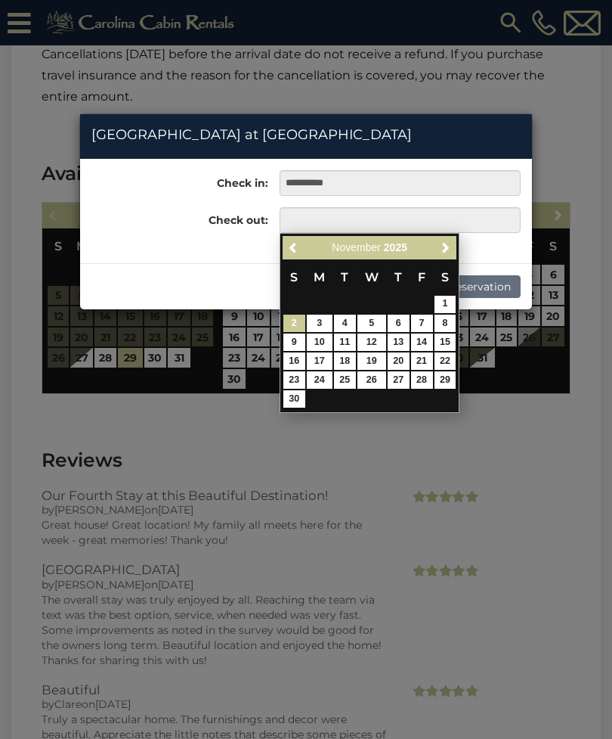
click at [297, 321] on link "2" at bounding box center [295, 323] width 22 height 17
type input "**********"
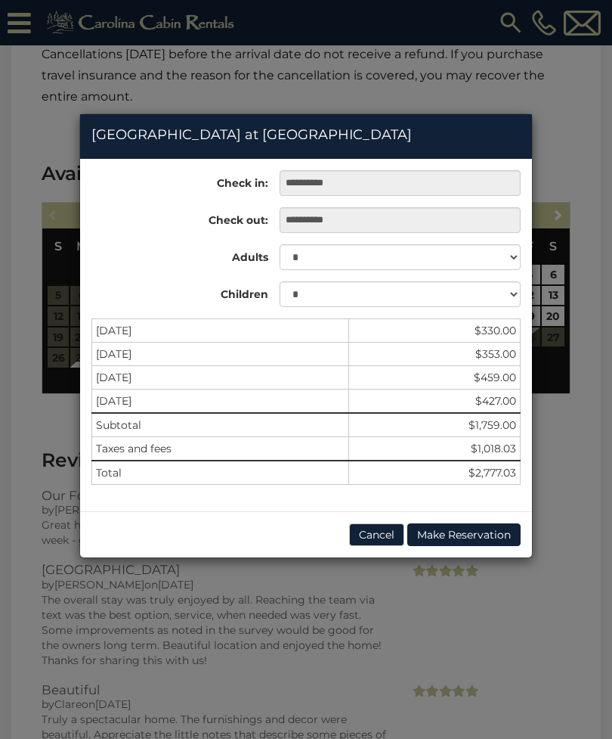
click at [374, 539] on button "Cancel" at bounding box center [376, 534] width 55 height 23
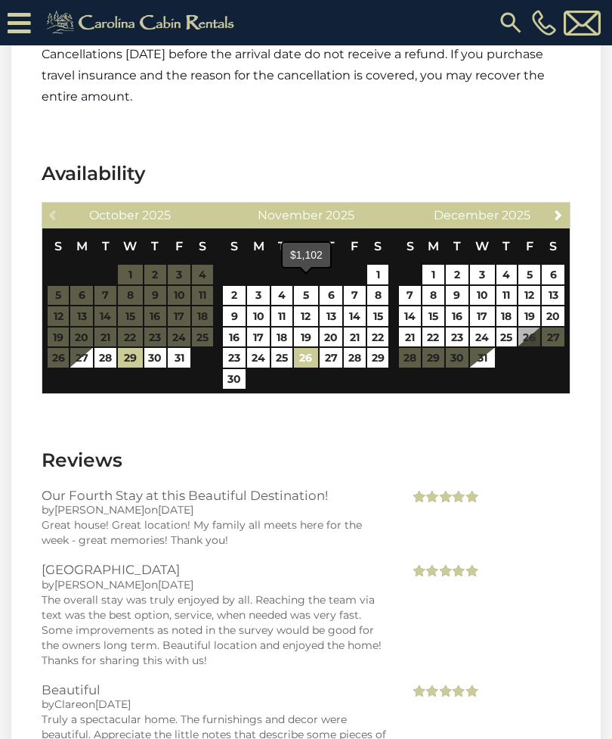
click at [305, 348] on link "26" at bounding box center [306, 358] width 24 height 20
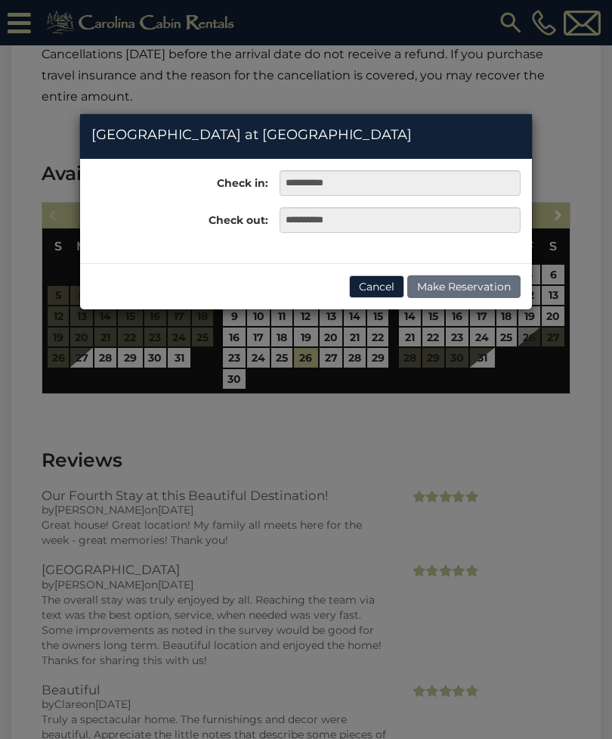
click at [386, 292] on button "Cancel" at bounding box center [376, 286] width 55 height 23
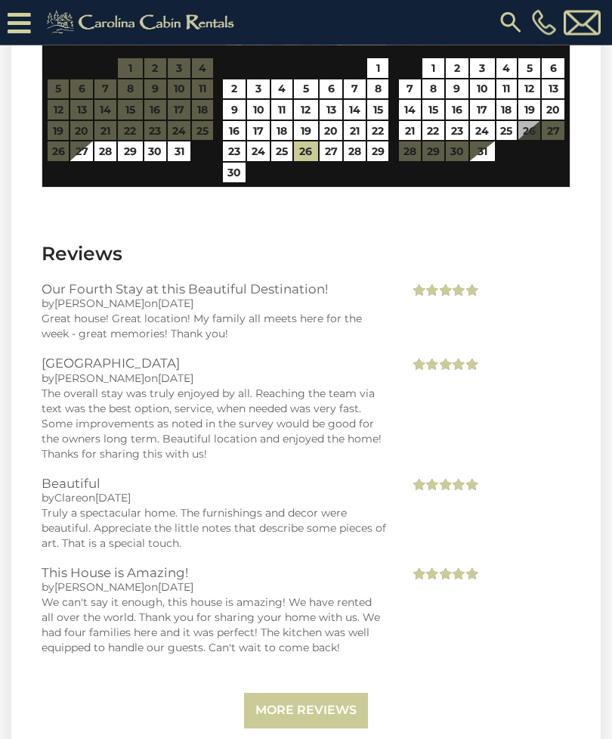
scroll to position [3797, 0]
